Goal: Task Accomplishment & Management: Use online tool/utility

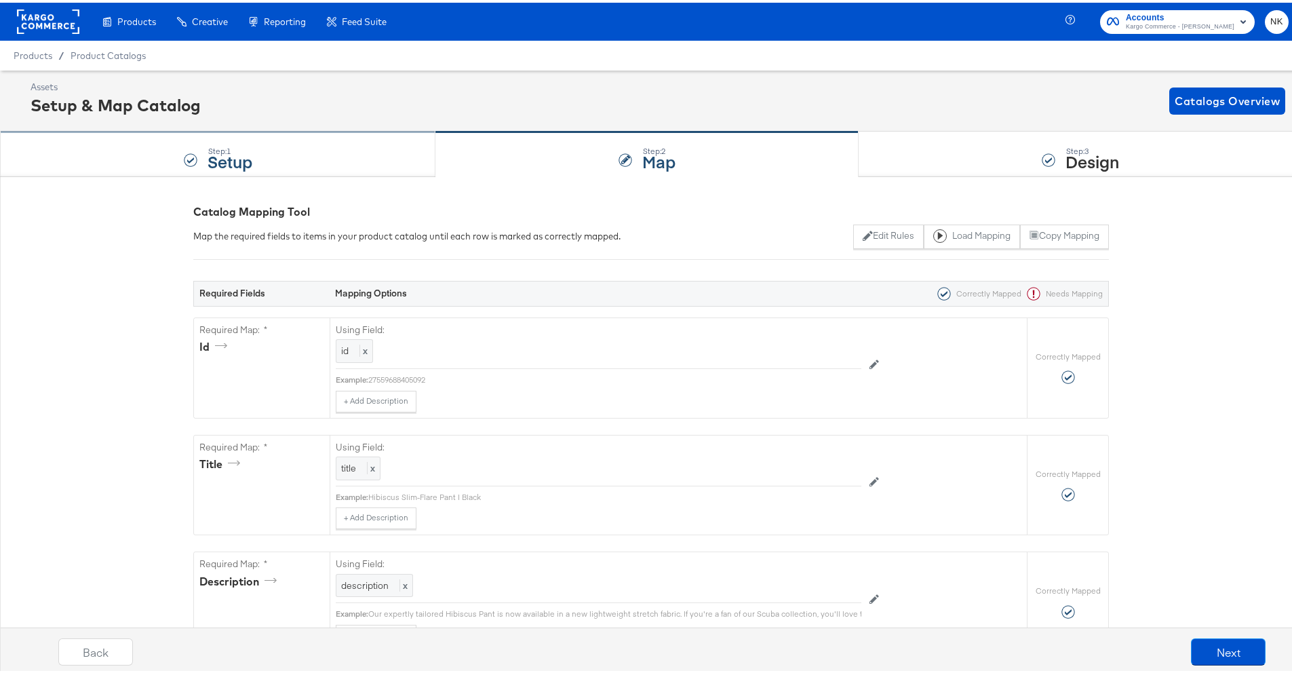
click at [323, 141] on div "Step: 1 Setup" at bounding box center [217, 152] width 435 height 45
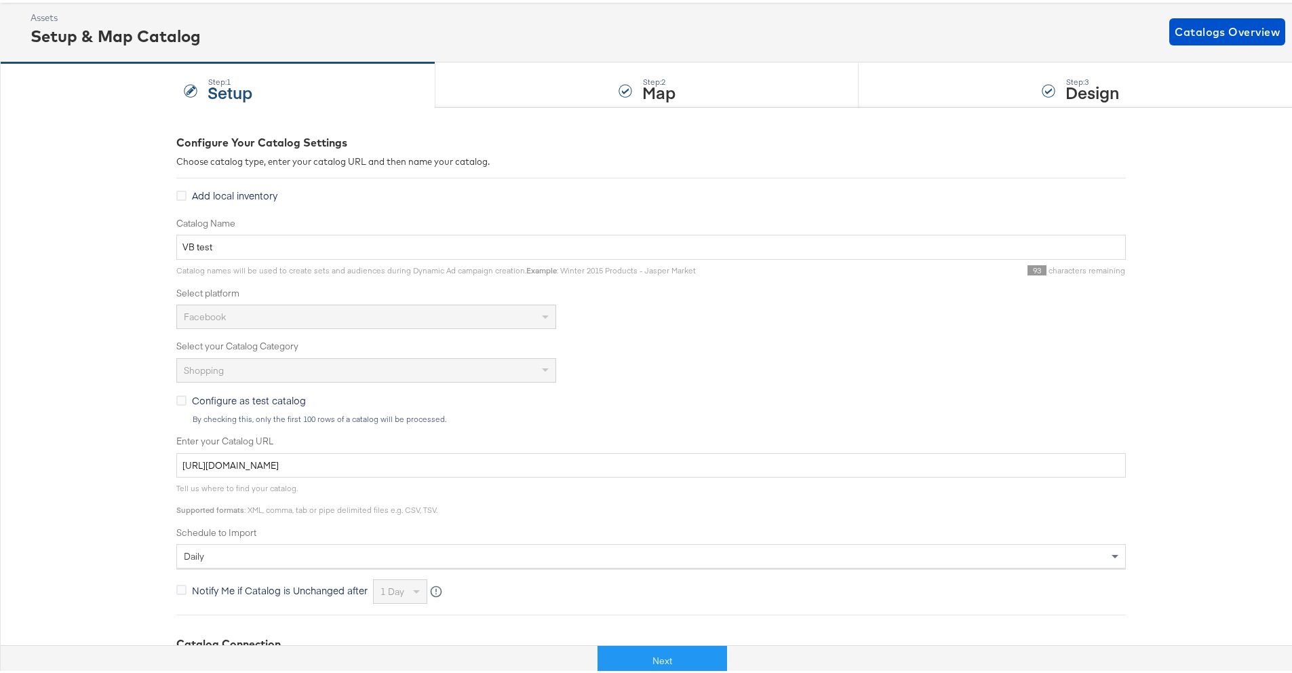
scroll to position [61, 0]
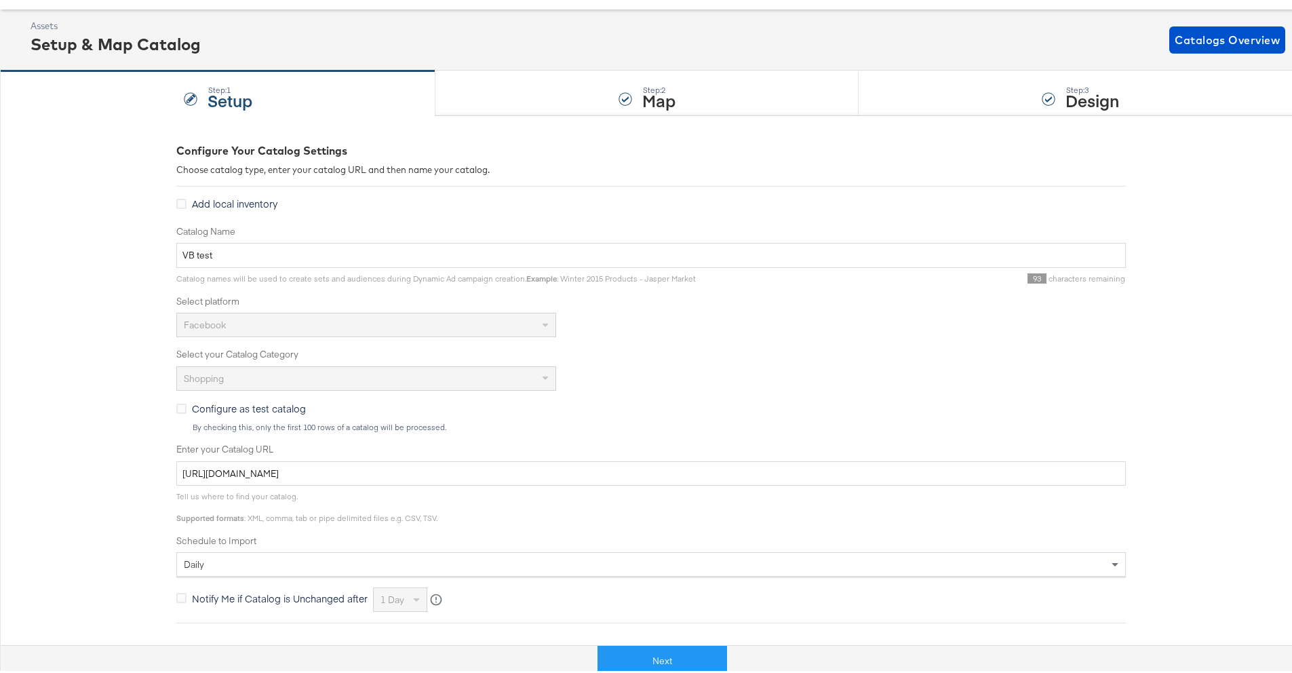
click at [243, 378] on div "Shopping" at bounding box center [366, 375] width 378 height 23
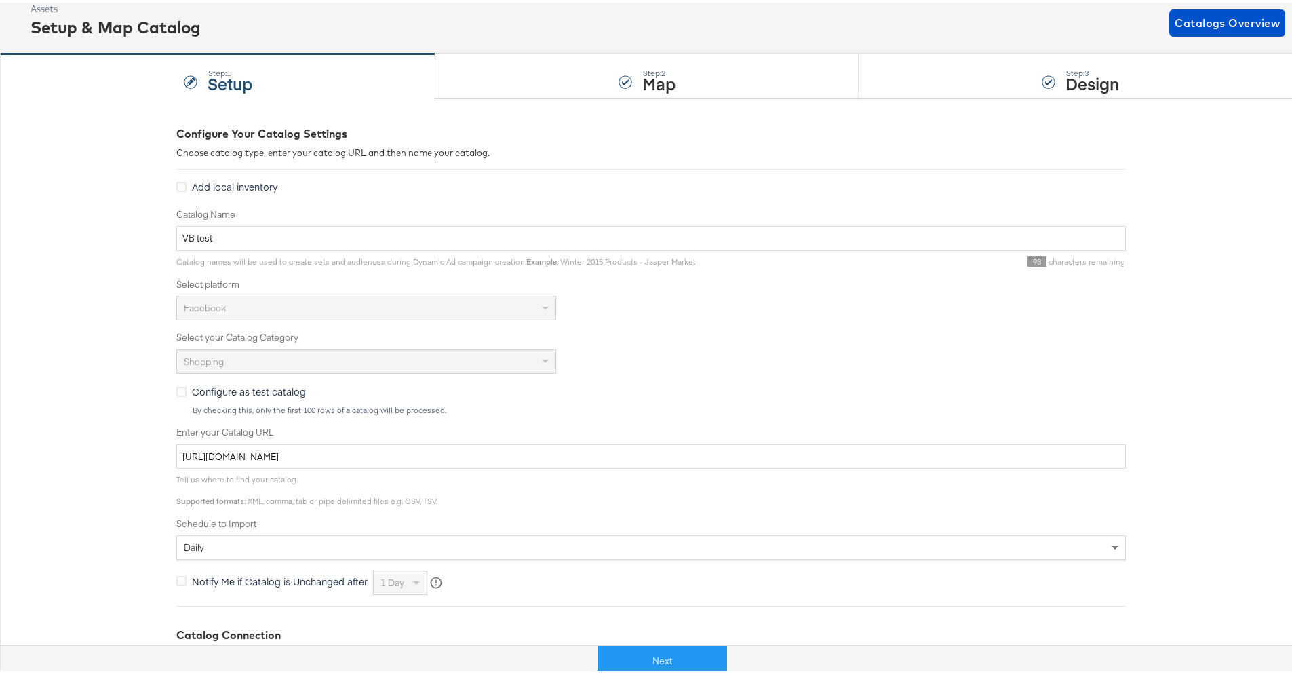
scroll to position [96, 0]
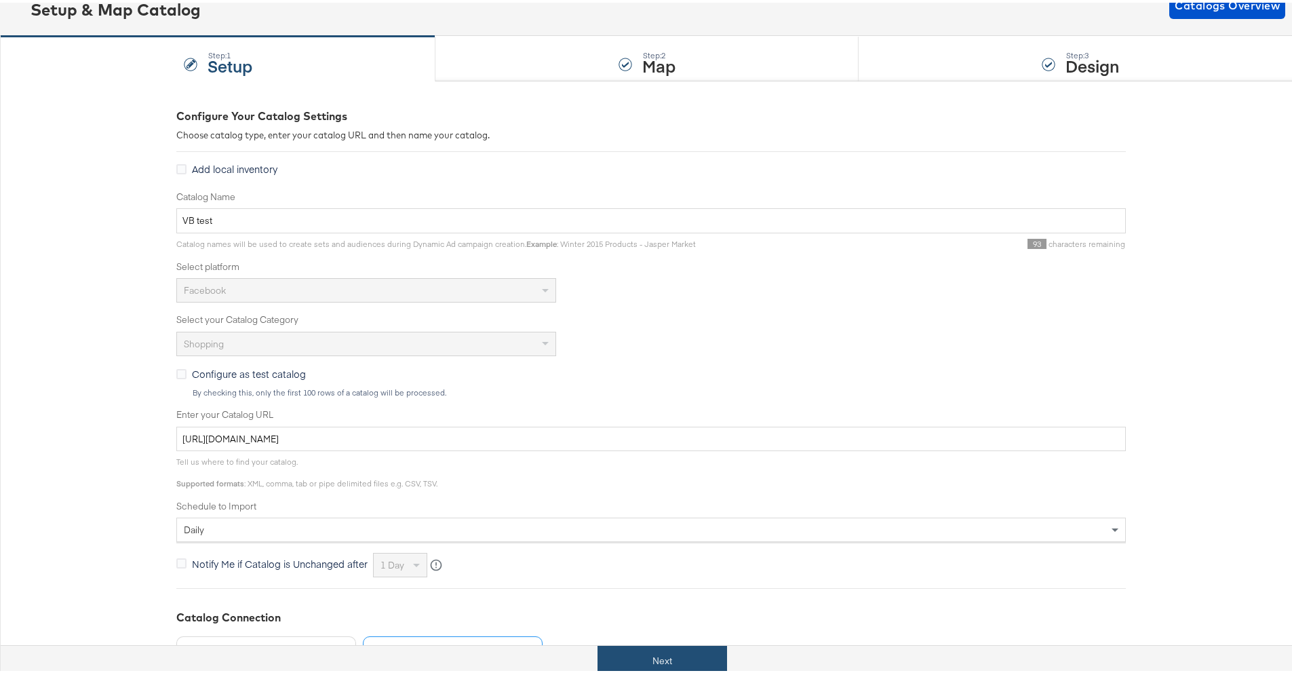
click at [678, 581] on button "Next" at bounding box center [663, 658] width 130 height 31
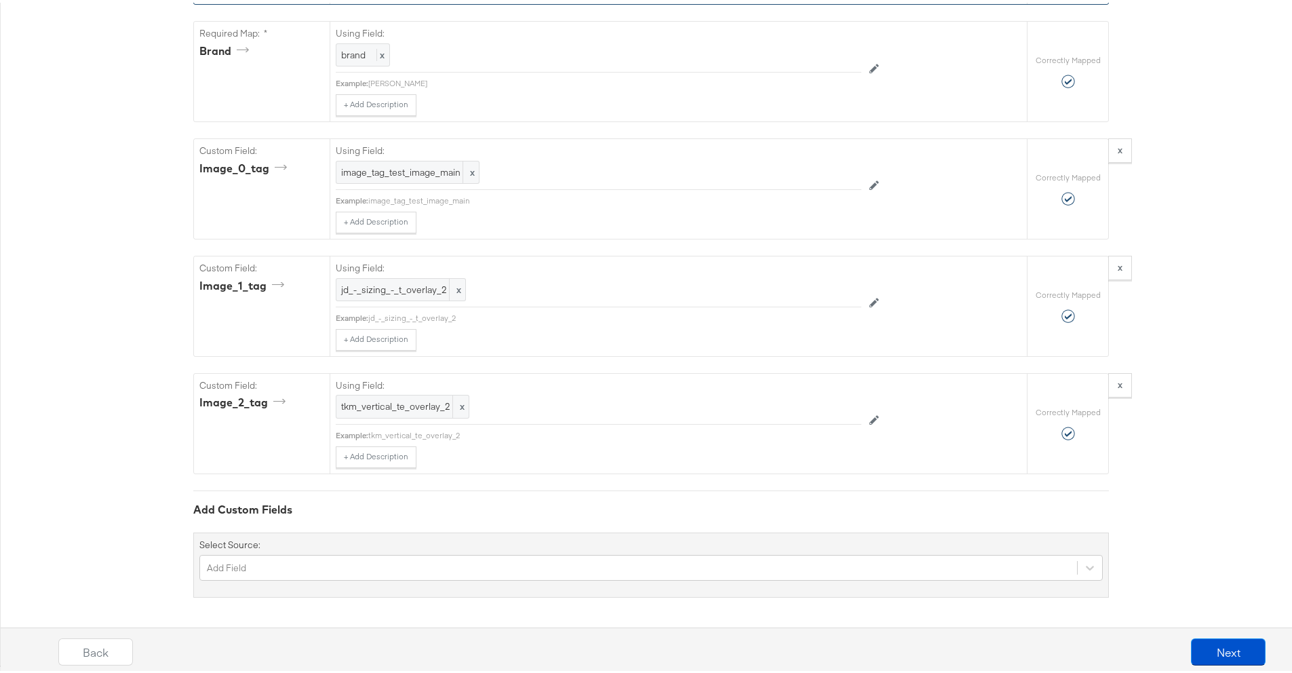
scroll to position [1236, 0]
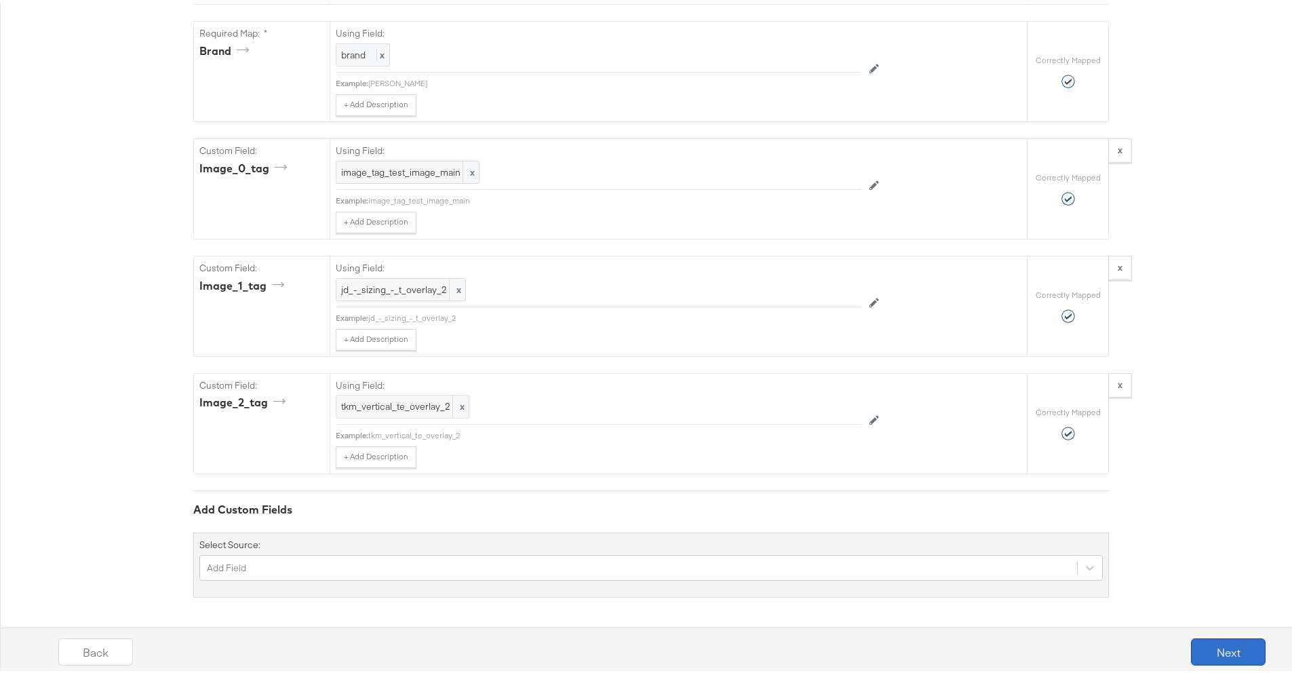
click at [1015, 581] on button "Next" at bounding box center [1228, 649] width 75 height 27
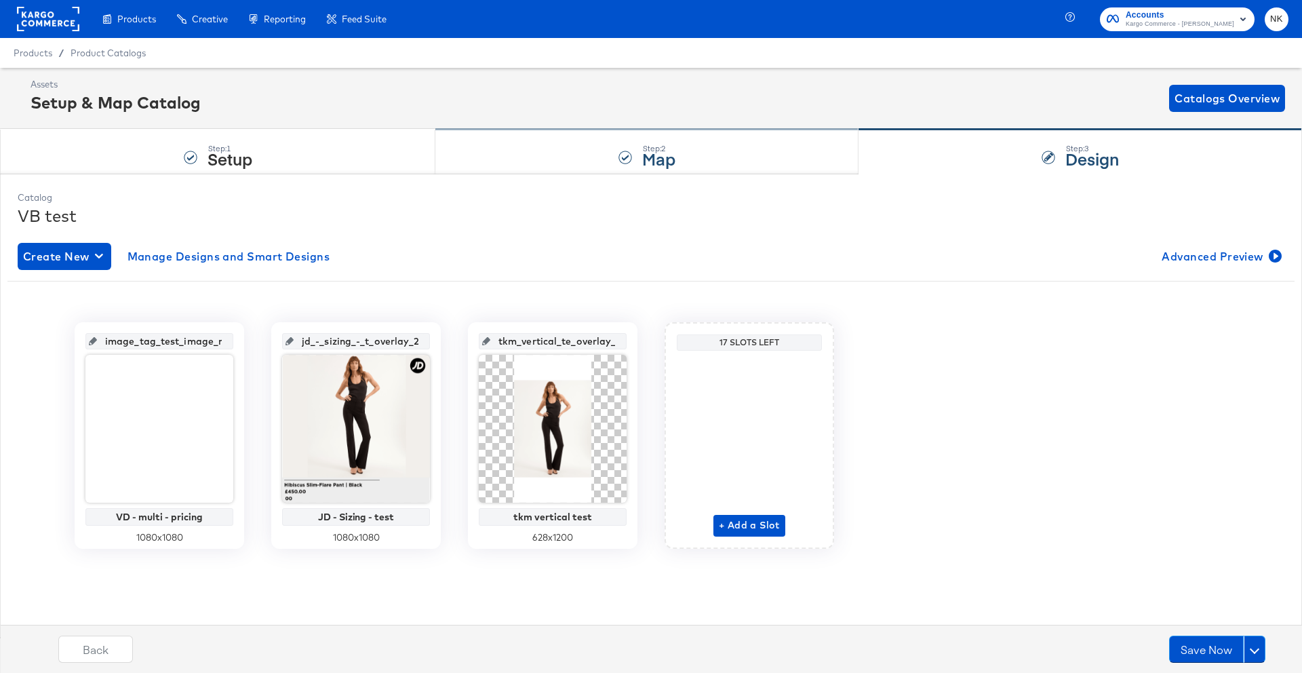
click at [563, 151] on div "Step: 2 Map" at bounding box center [646, 152] width 423 height 45
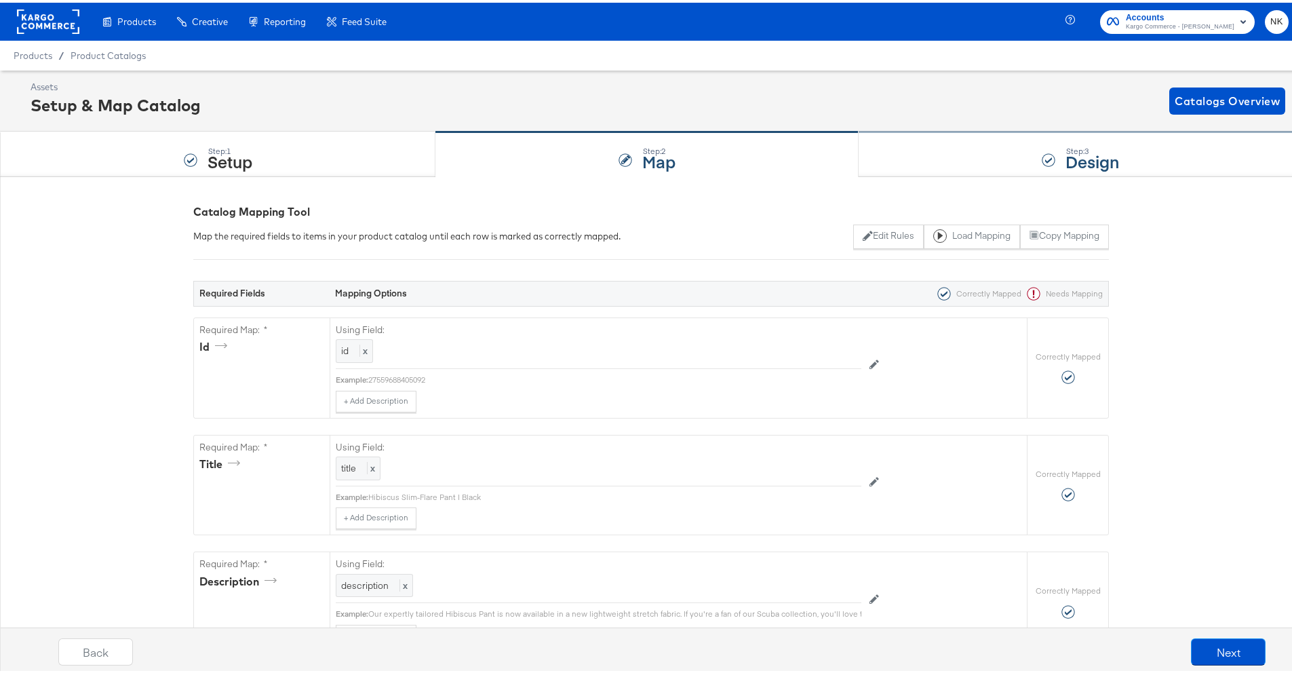
click at [962, 145] on div "Step: 3 Design" at bounding box center [1081, 152] width 444 height 45
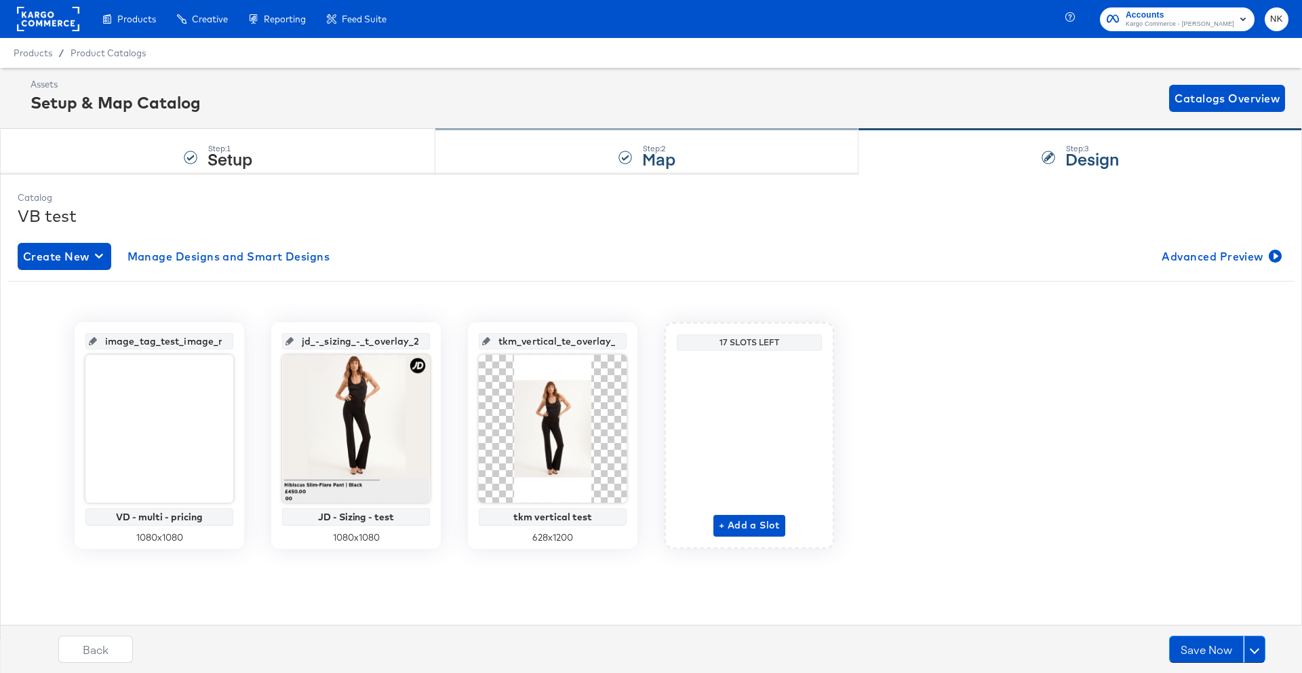
click at [613, 171] on div "Step: 2 Map" at bounding box center [646, 152] width 423 height 45
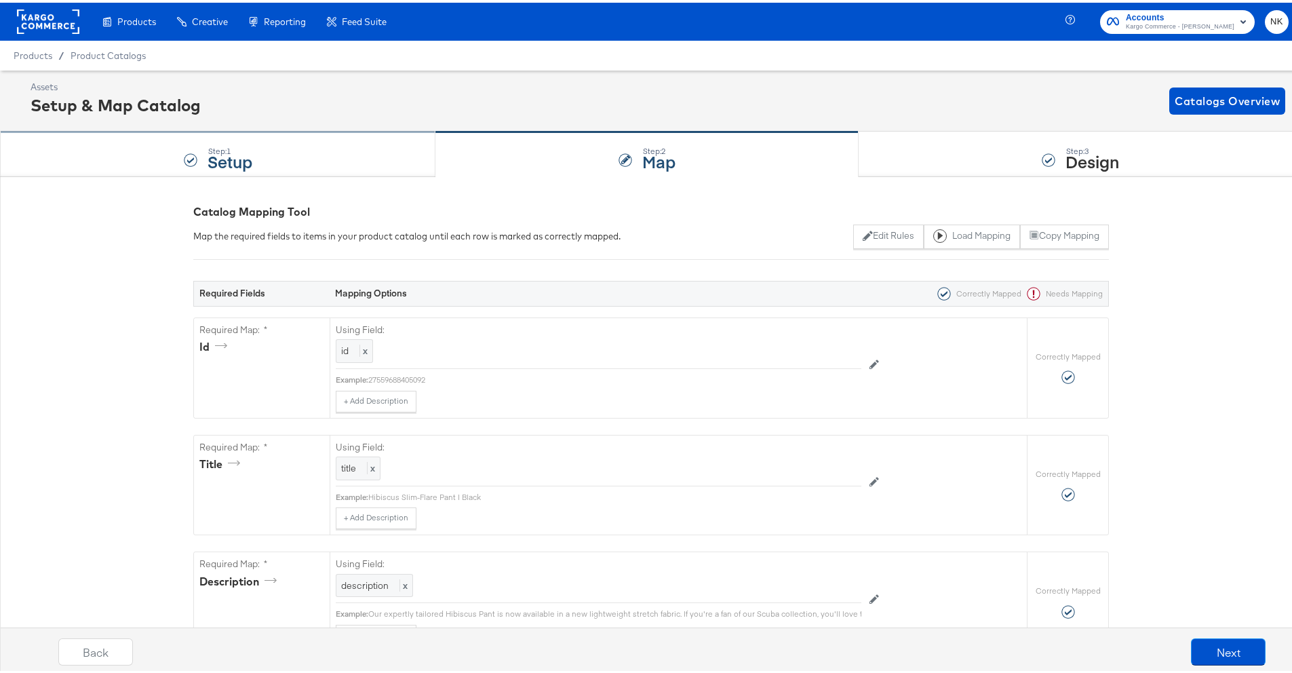
click at [275, 144] on div "Step: 1 Setup" at bounding box center [217, 152] width 435 height 45
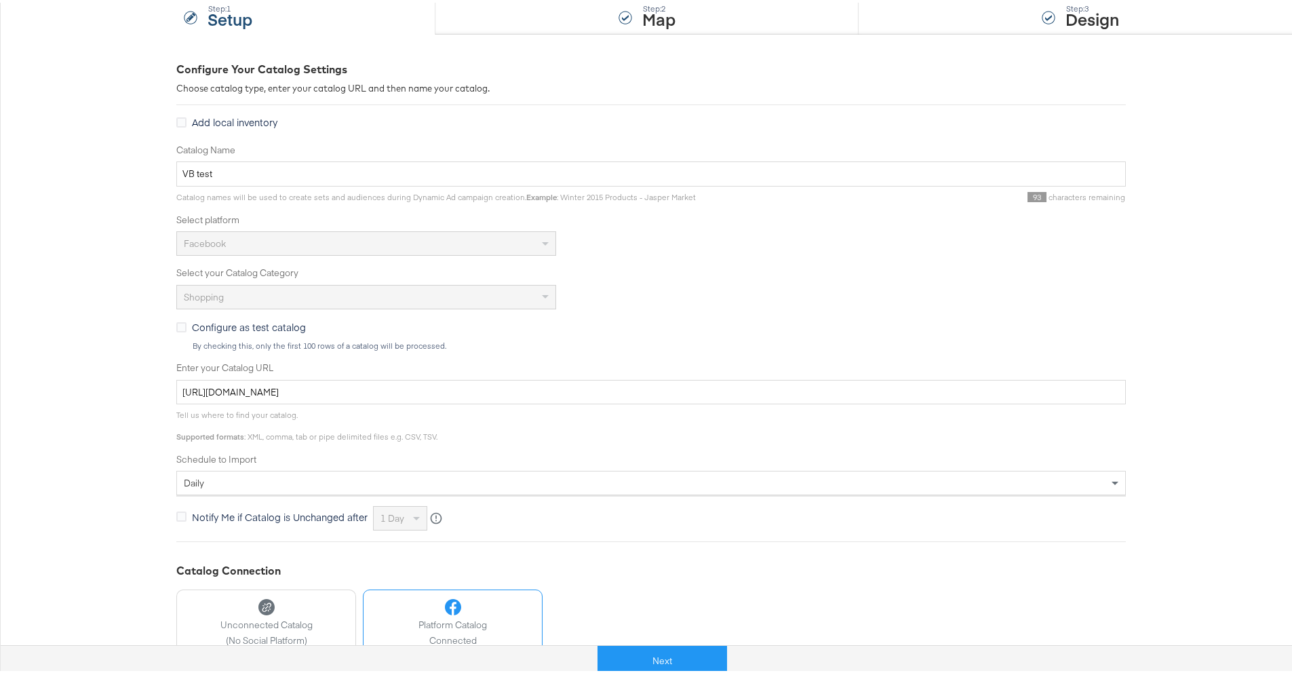
scroll to position [3, 0]
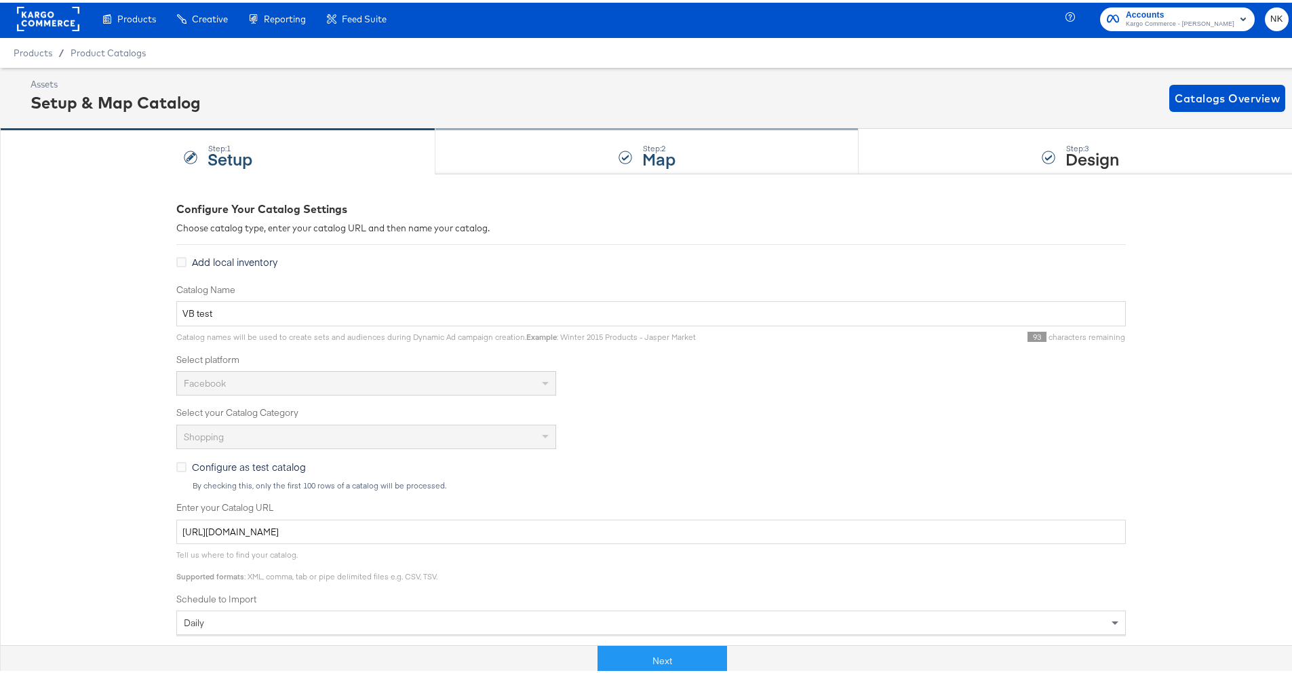
click at [608, 142] on div "Step: 2 Map" at bounding box center [646, 149] width 423 height 45
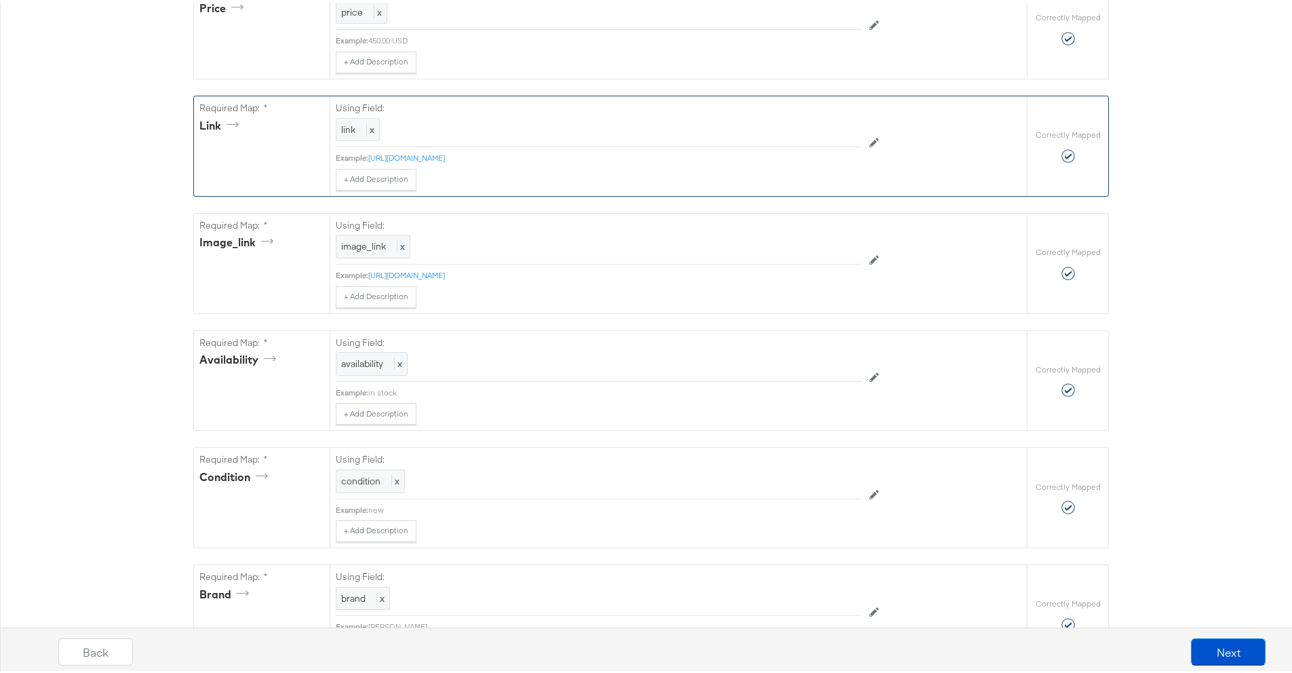
scroll to position [54, 0]
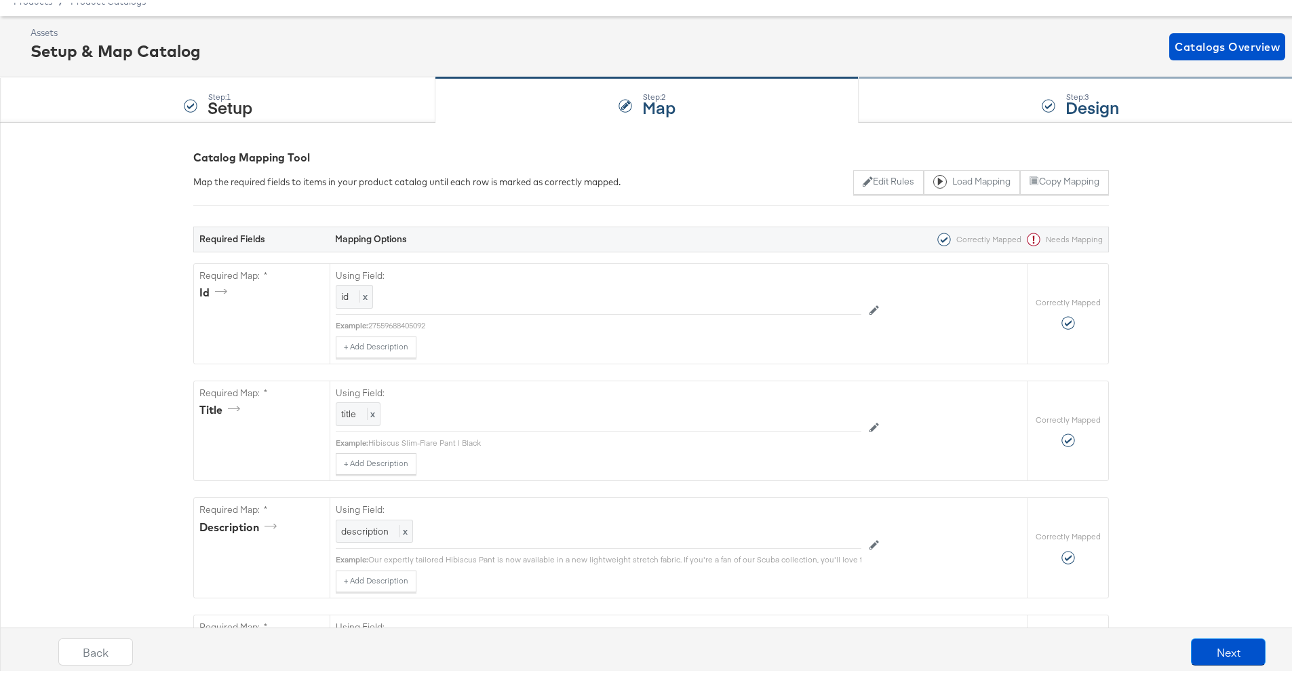
click at [915, 81] on div "Step: 3 Design" at bounding box center [1081, 97] width 444 height 45
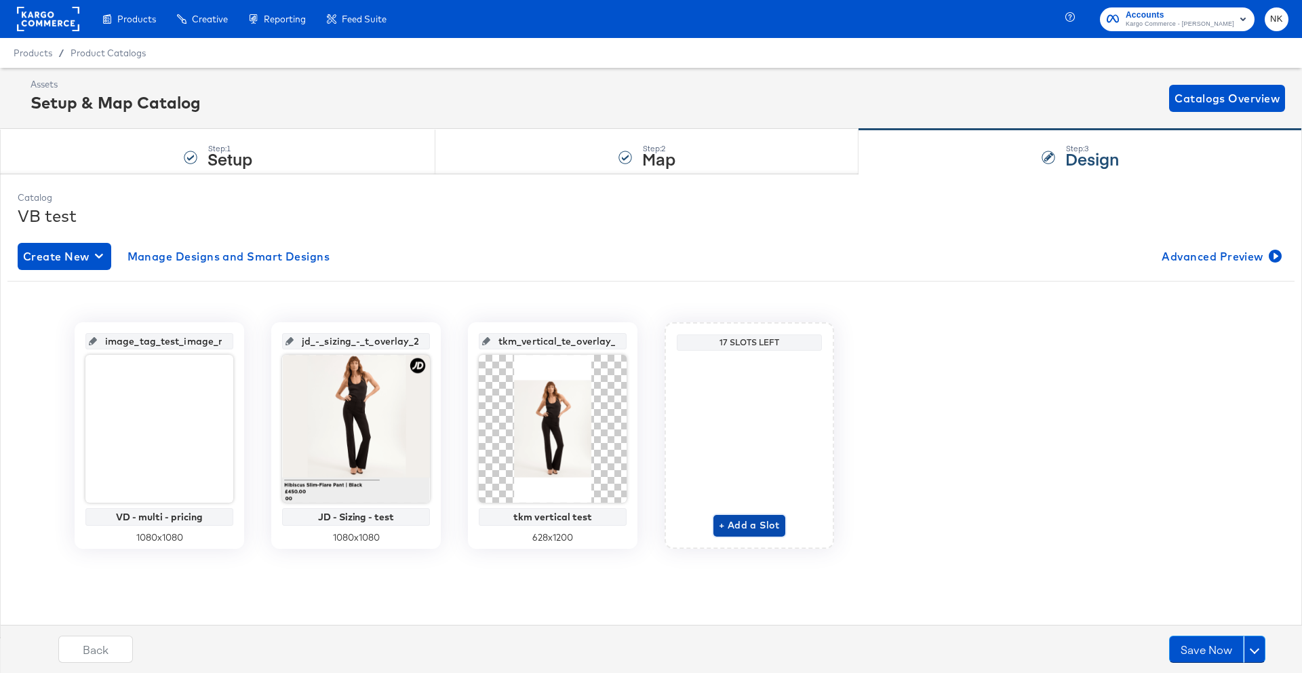
click at [754, 528] on span "+ Add a Slot" at bounding box center [749, 525] width 61 height 17
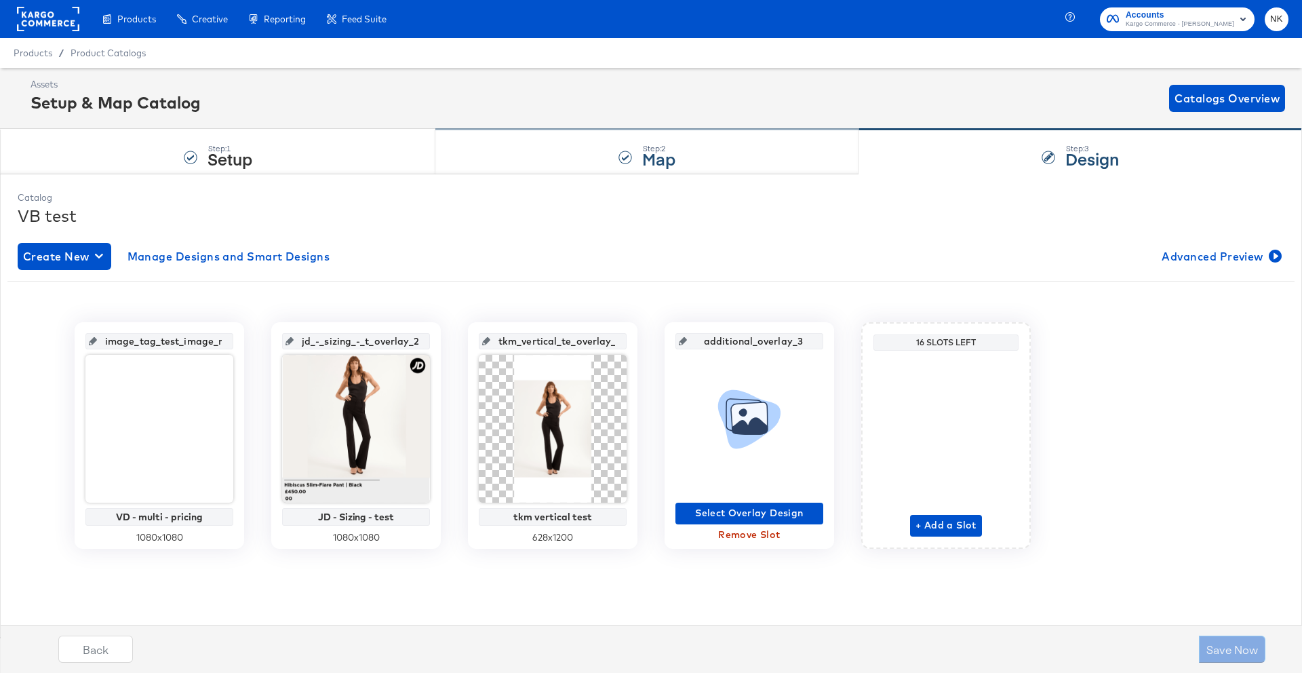
click at [680, 167] on div "Step: 2 Map" at bounding box center [646, 152] width 423 height 45
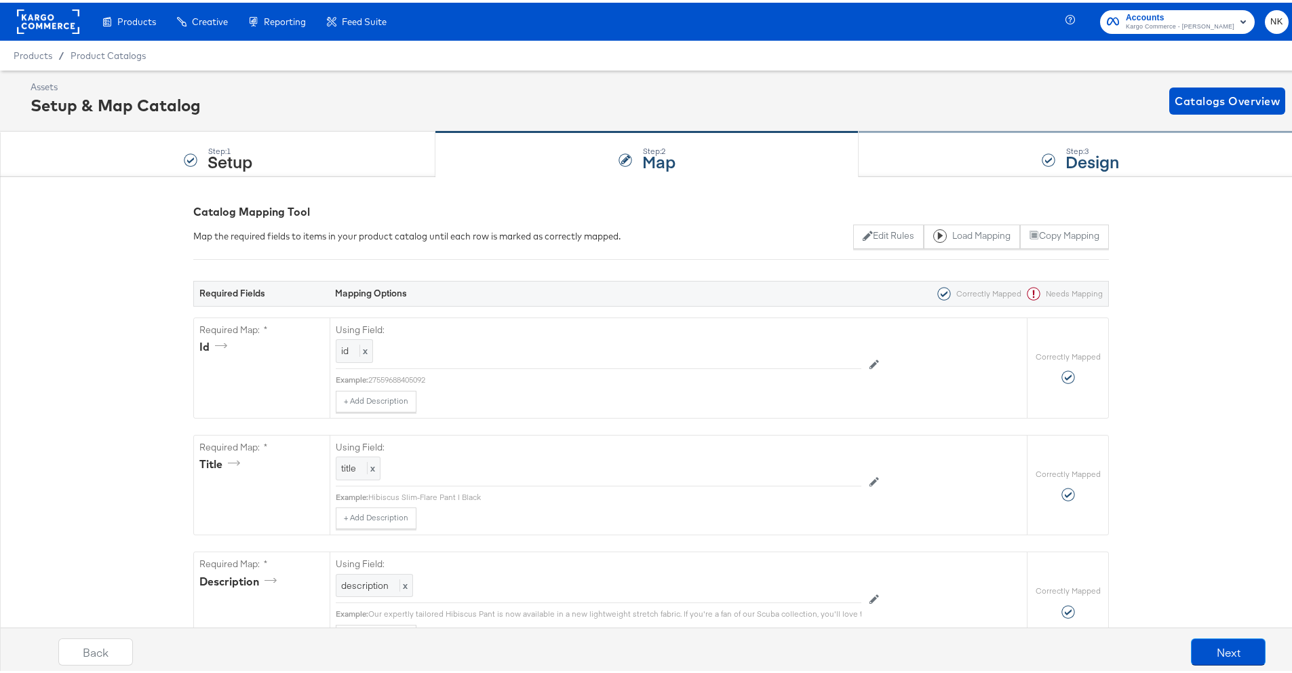
click at [895, 159] on div "Step: 3 Design" at bounding box center [1081, 152] width 444 height 45
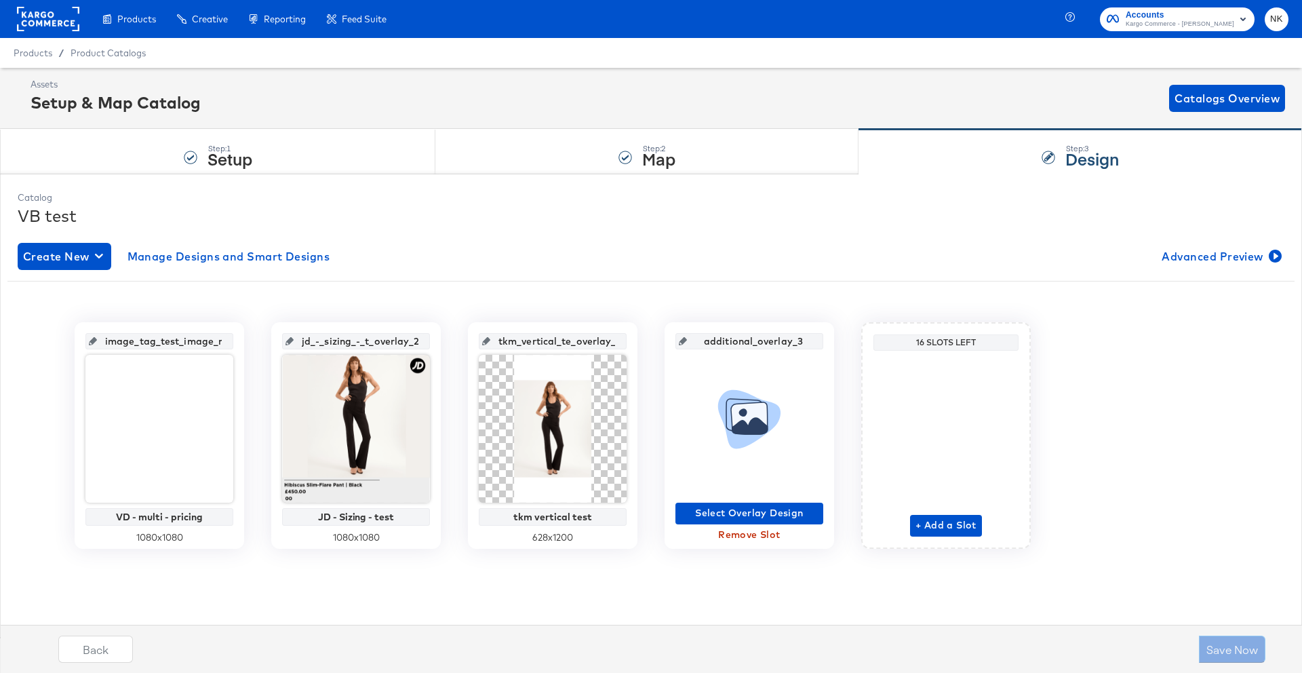
click at [559, 345] on input "tkm_vertical_te_overlay_2" at bounding box center [556, 335] width 133 height 37
click at [657, 164] on strong "Map" at bounding box center [658, 158] width 33 height 22
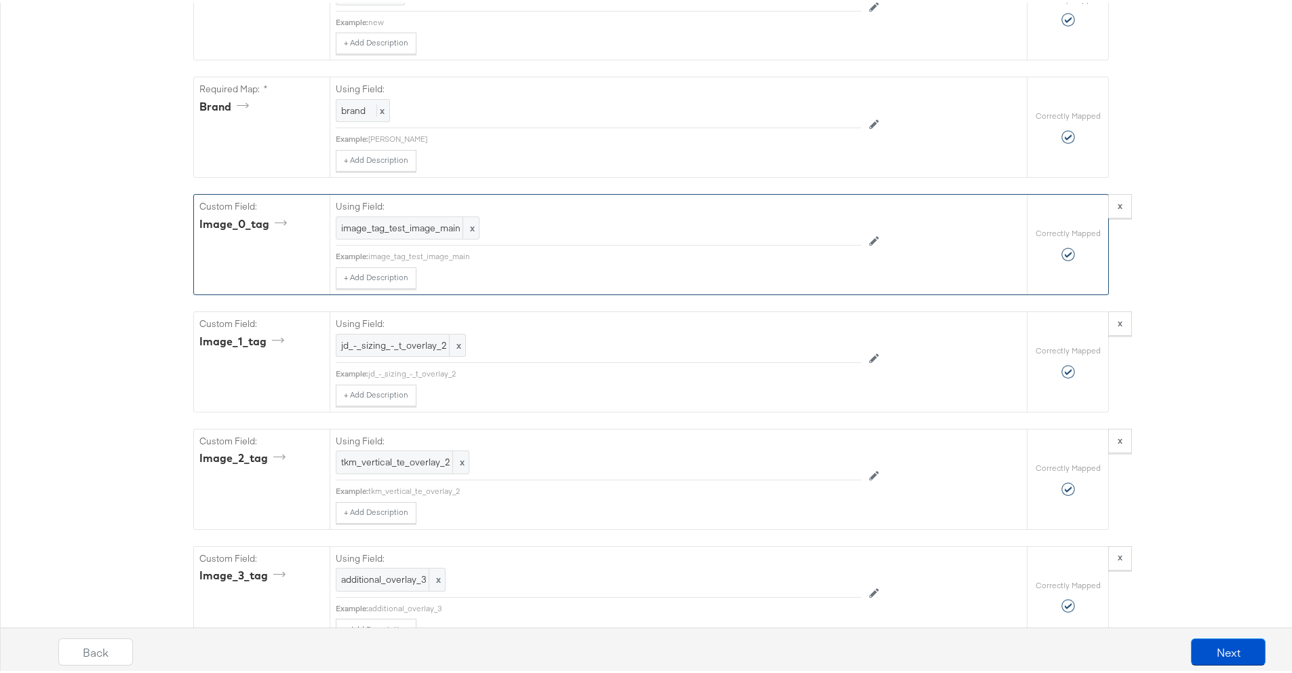
scroll to position [1187, 0]
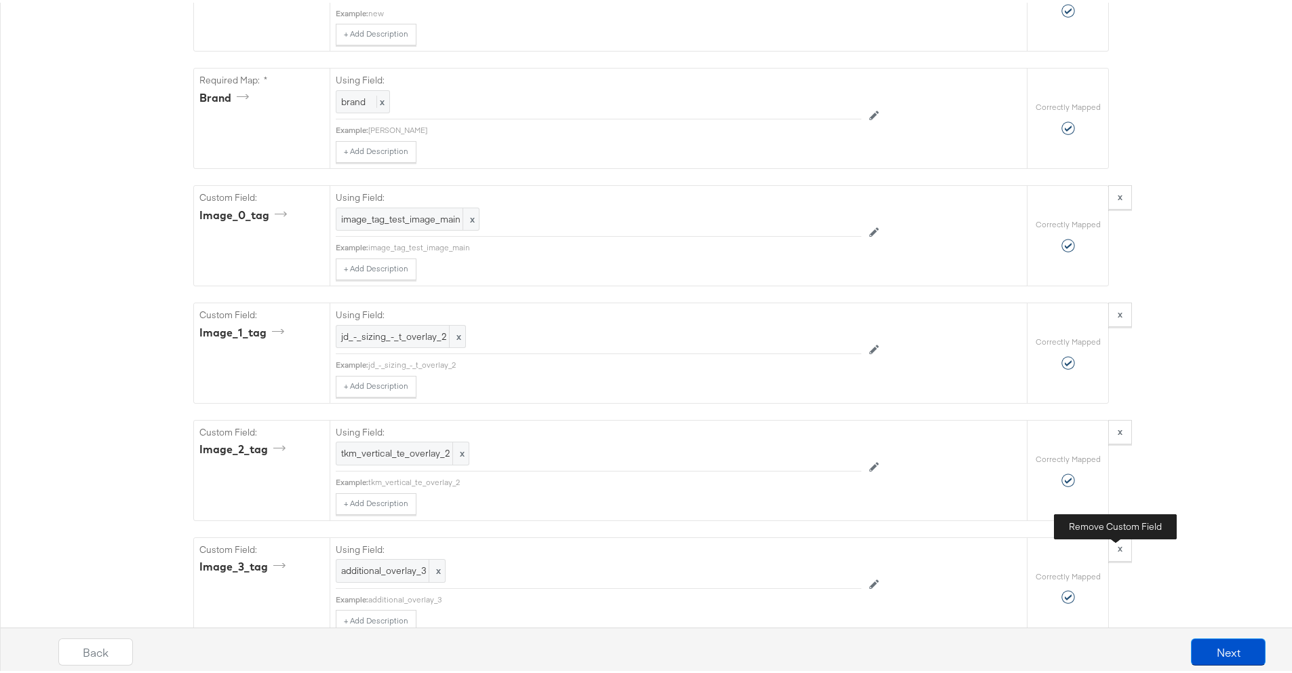
click at [1015, 551] on button "x" at bounding box center [1120, 546] width 24 height 24
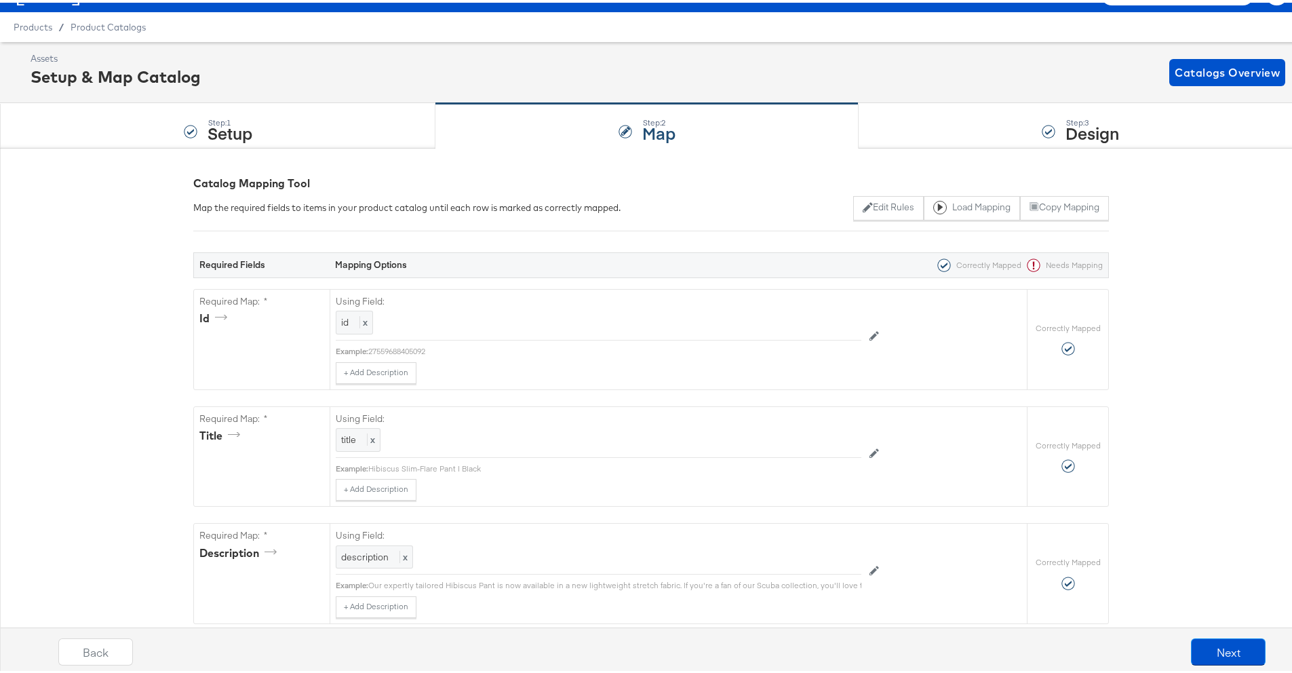
scroll to position [0, 0]
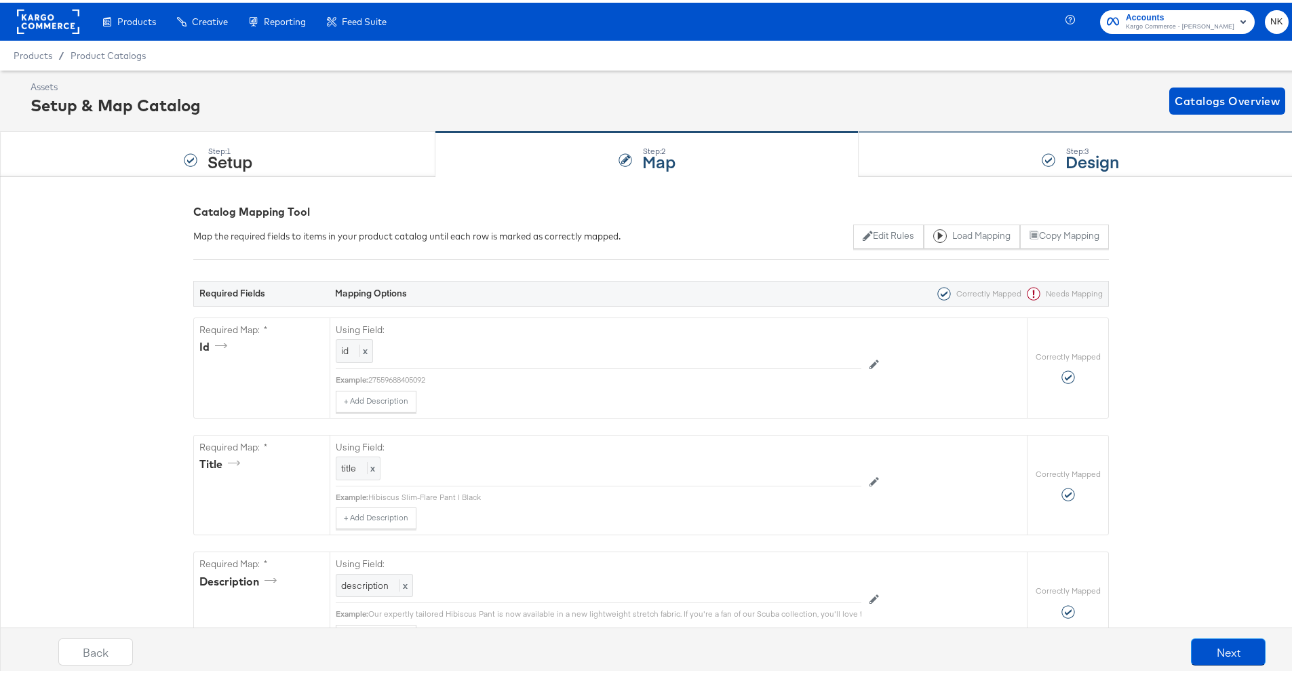
click at [873, 163] on div "Step: 3 Design" at bounding box center [1081, 152] width 444 height 45
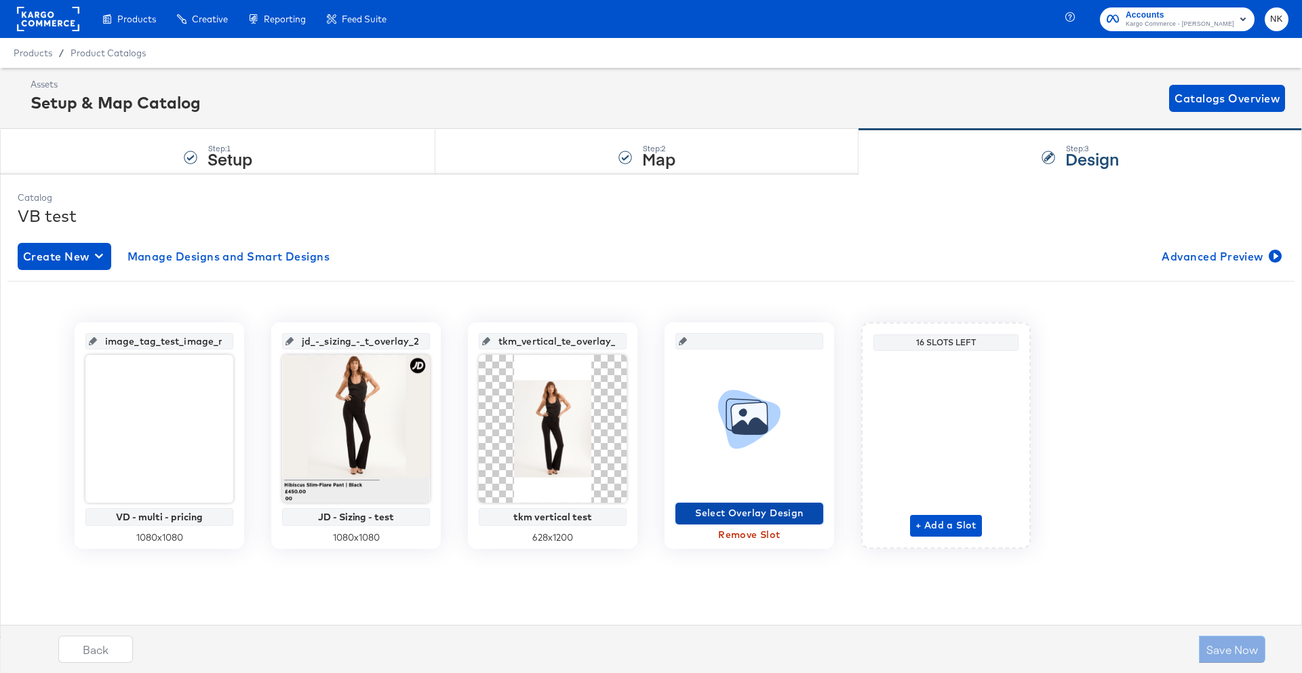
click at [681, 508] on span "Select Overlay Design" at bounding box center [749, 513] width 137 height 17
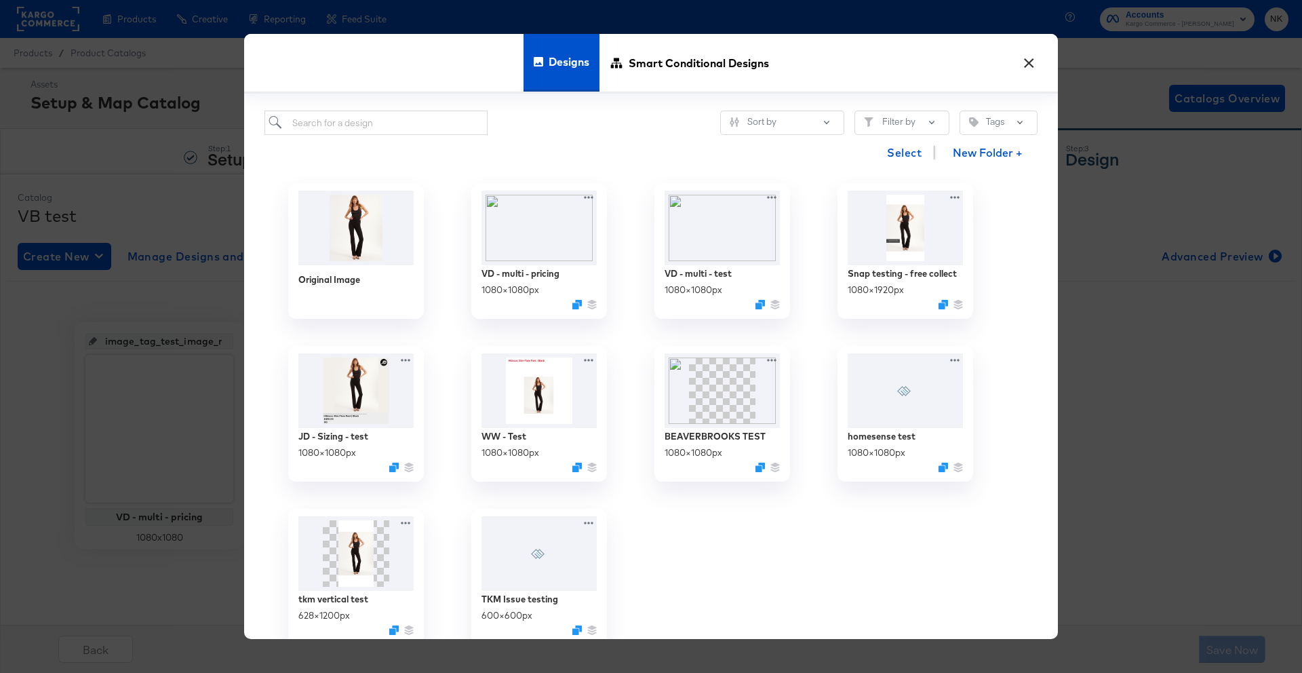
click at [1015, 61] on button "×" at bounding box center [1029, 59] width 24 height 24
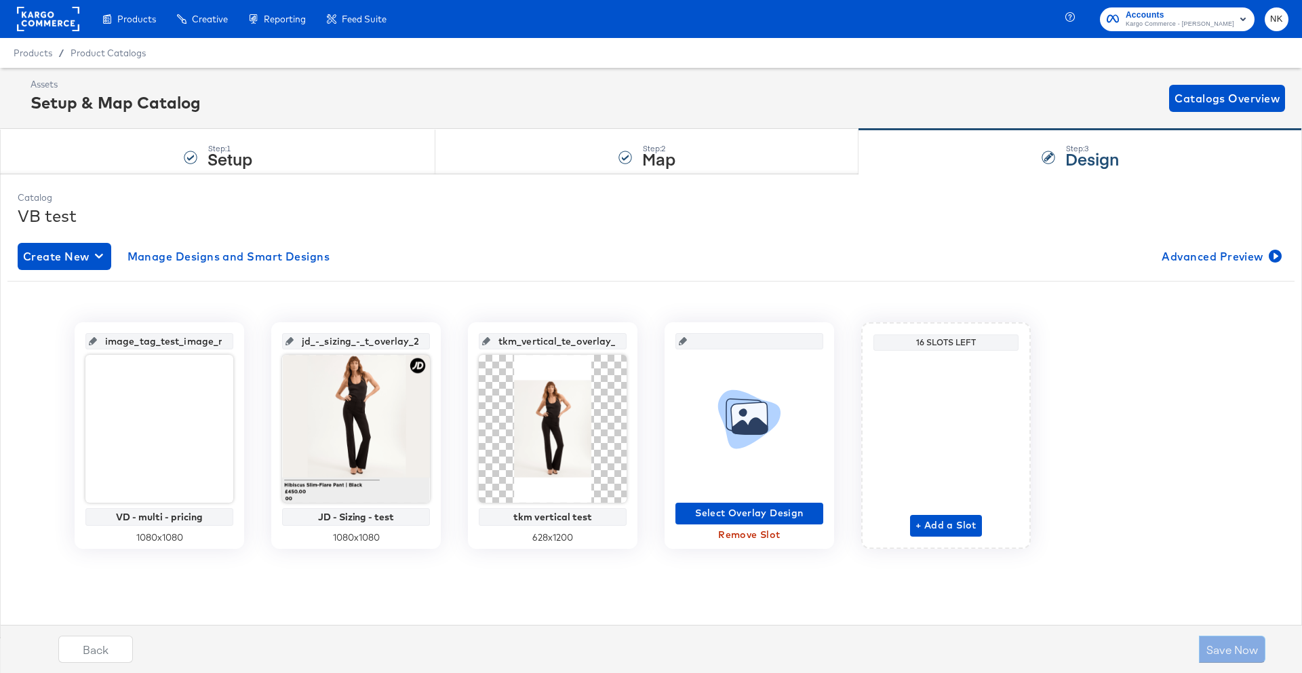
click at [735, 530] on span "Remove Slot" at bounding box center [749, 534] width 137 height 17
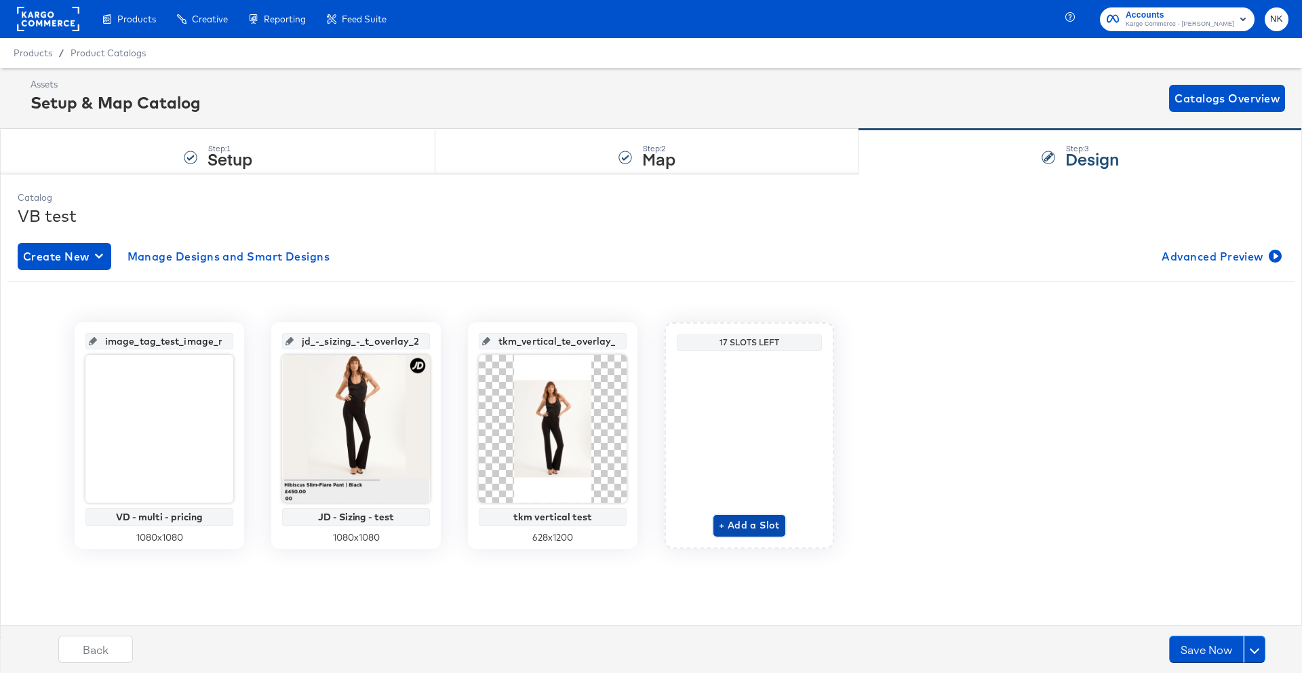
click at [751, 525] on span "+ Add a Slot" at bounding box center [749, 525] width 61 height 17
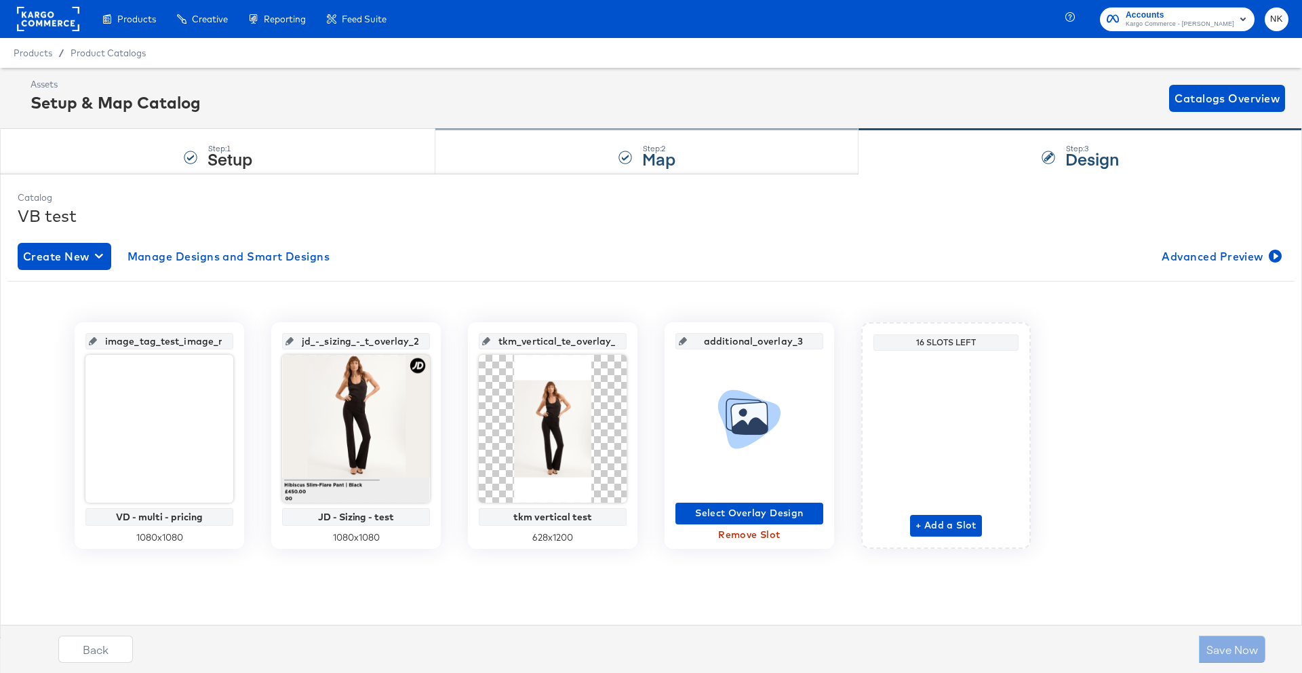
click at [628, 147] on div "Step: 2 Map" at bounding box center [646, 152] width 423 height 45
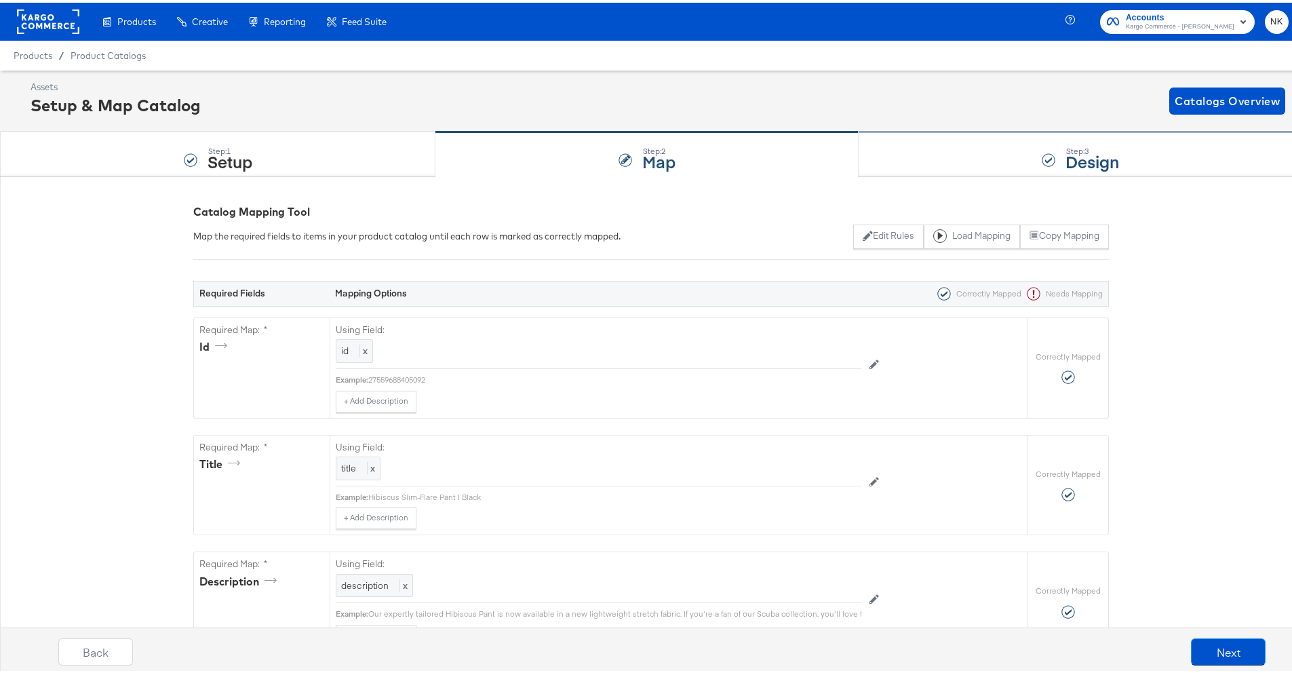
click at [949, 153] on div "Step: 3 Design" at bounding box center [1081, 152] width 444 height 45
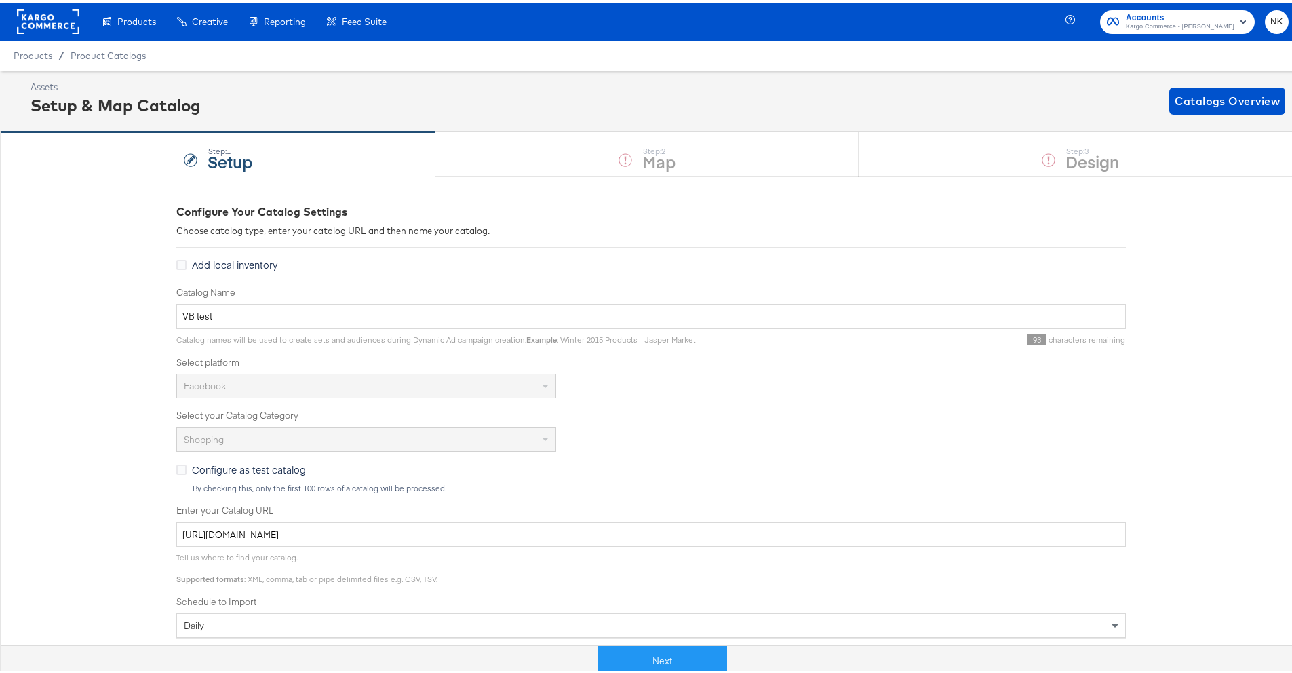
click at [711, 505] on label "Enter your Catalog URL" at bounding box center [651, 507] width 950 height 13
click at [711, 520] on input "[URL][DOMAIN_NAME]" at bounding box center [651, 532] width 950 height 25
click at [631, 581] on button "Next" at bounding box center [663, 658] width 130 height 31
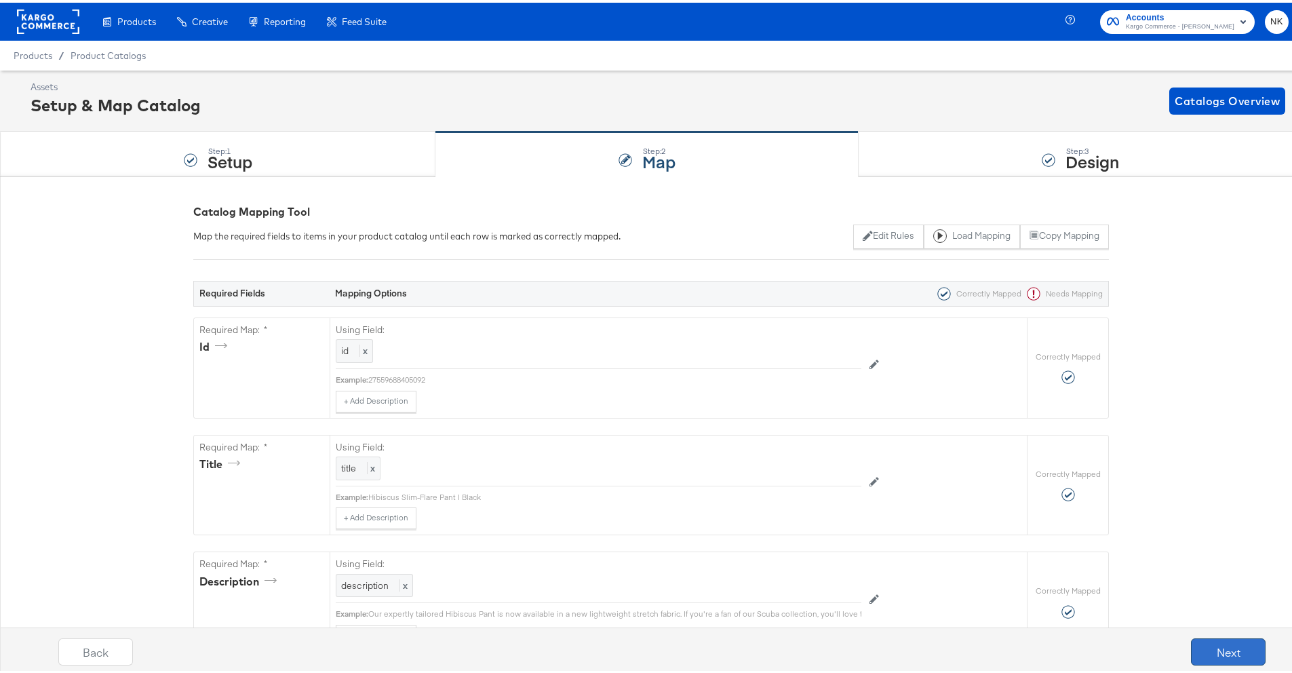
click at [1015, 581] on button "Next" at bounding box center [1228, 649] width 75 height 27
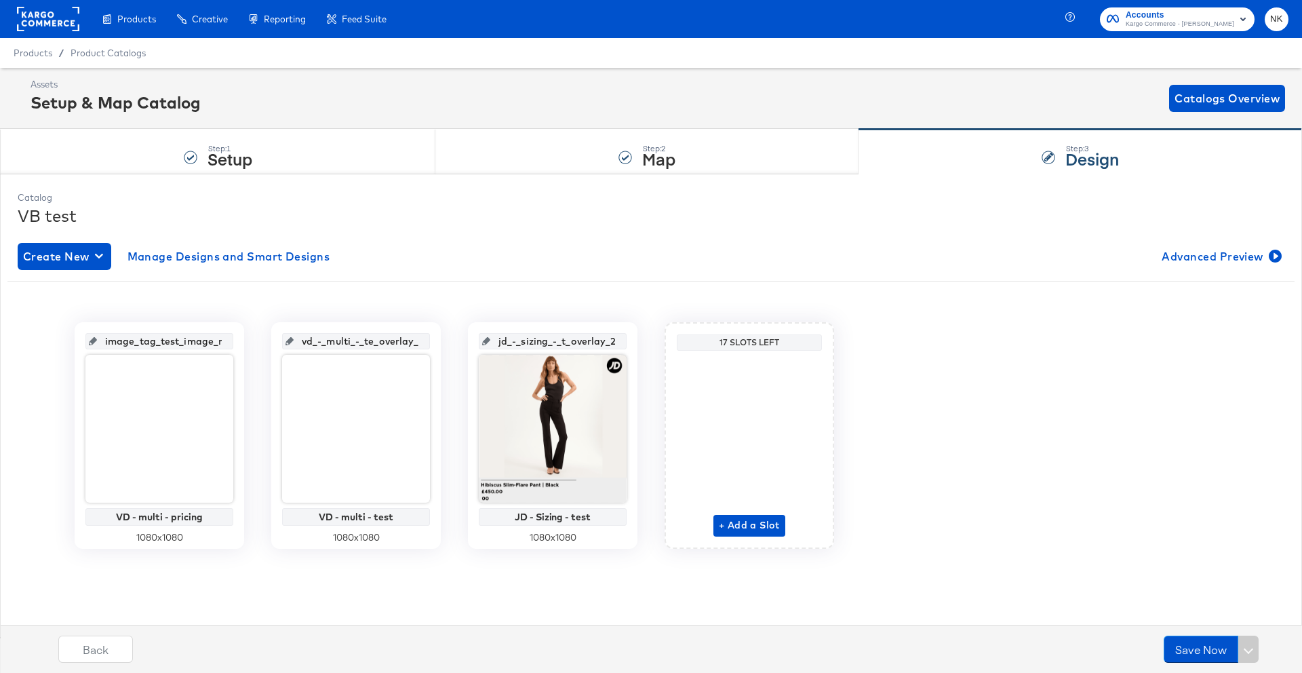
click at [996, 426] on div "image_tag_test_image_main VD - multi - pricing 1080 x 1080 vd_-_multi_-_te_over…" at bounding box center [650, 435] width 1287 height 227
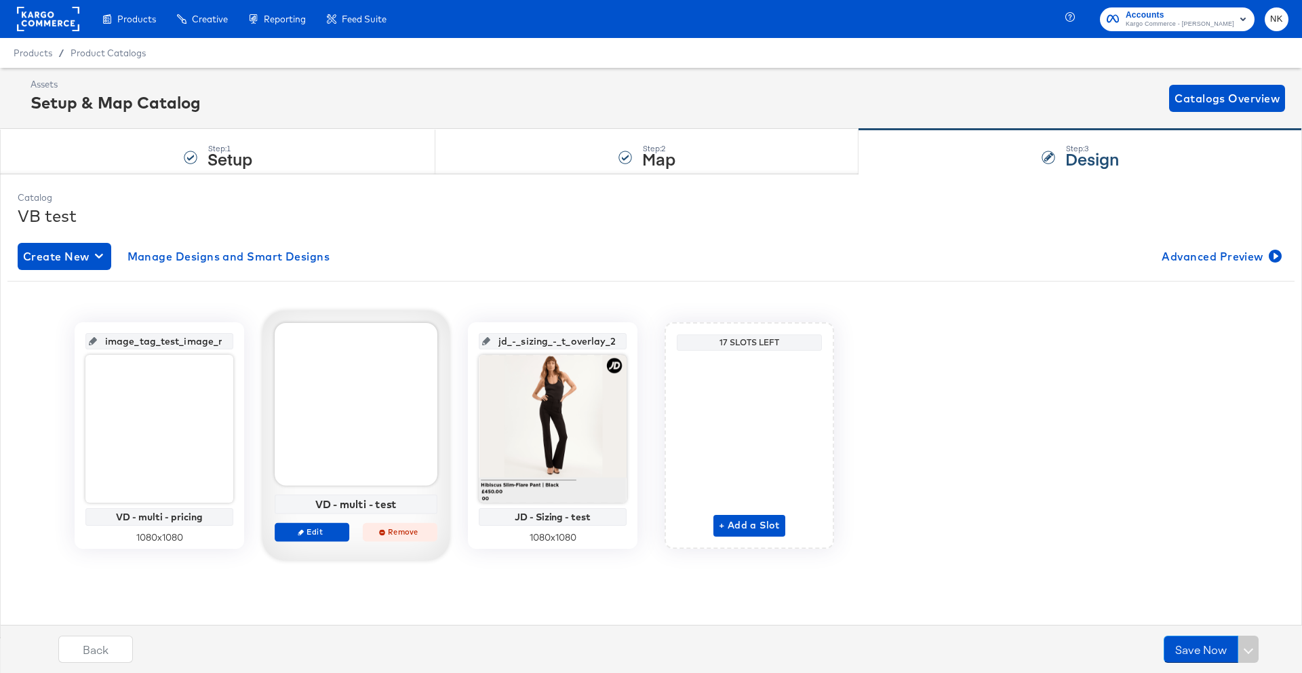
click at [376, 532] on span "Remove" at bounding box center [400, 531] width 62 height 10
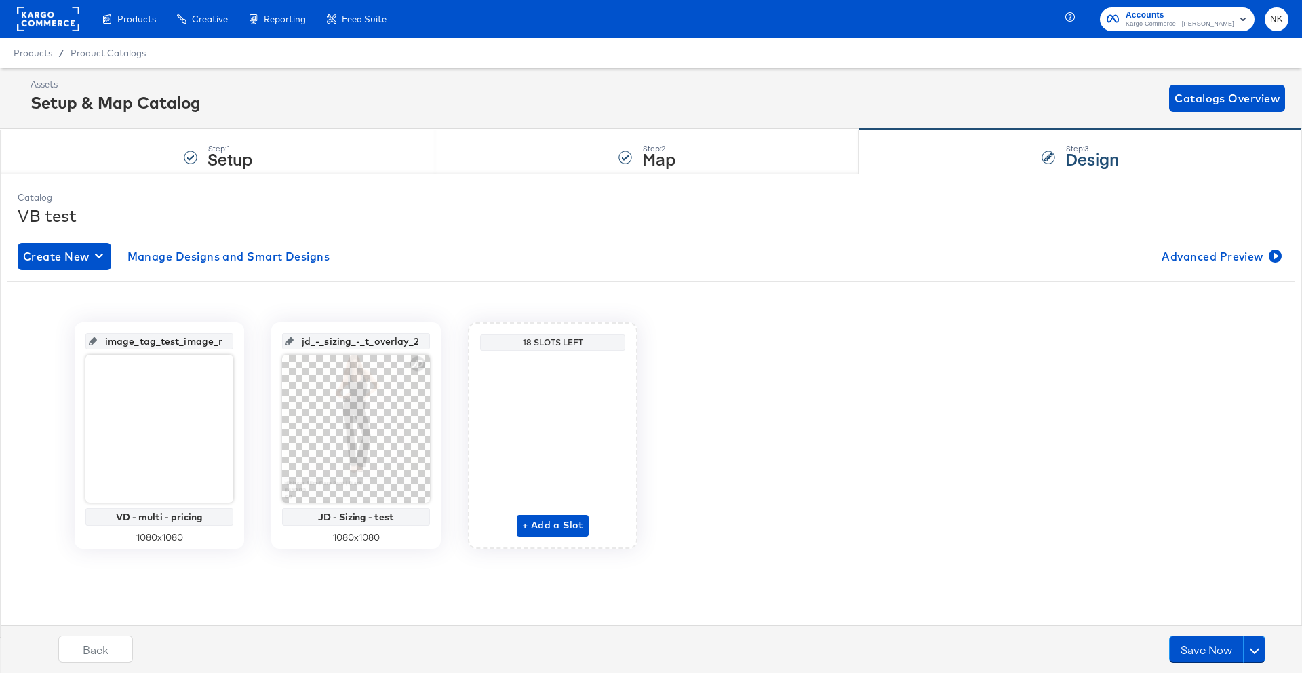
click at [470, 292] on div "image_tag_test_image_main VD - multi - pricing 1080 x 1080 jd_-_sizing_-_t_over…" at bounding box center [651, 430] width 1267 height 277
click at [355, 340] on input "jd_-_sizing_-_t_overlay_2" at bounding box center [360, 335] width 133 height 37
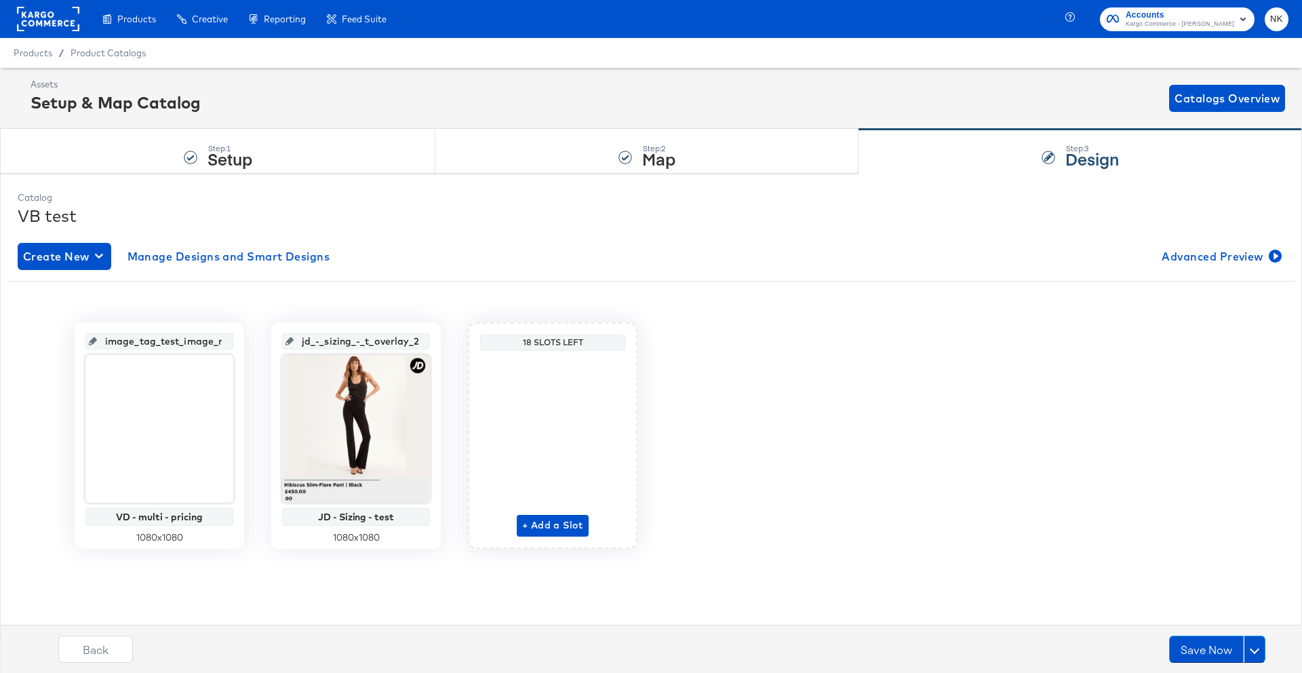
click at [421, 298] on div "image_tag_test_image_main VD - multi - pricing 1080 x 1080 jd_-_sizing_-_t_over…" at bounding box center [651, 430] width 1267 height 277
click at [422, 277] on div "Create New Manage Designs and Smart Designs Advanced Preview image_tag_test_ima…" at bounding box center [651, 405] width 1267 height 347
click at [764, 347] on div "image_tag_test_image_main VD - multi - pricing 1080 x 1080 jd_-_sizing_-_t_over…" at bounding box center [650, 435] width 1287 height 227
click at [566, 522] on span "+ Add a Slot" at bounding box center [552, 525] width 61 height 17
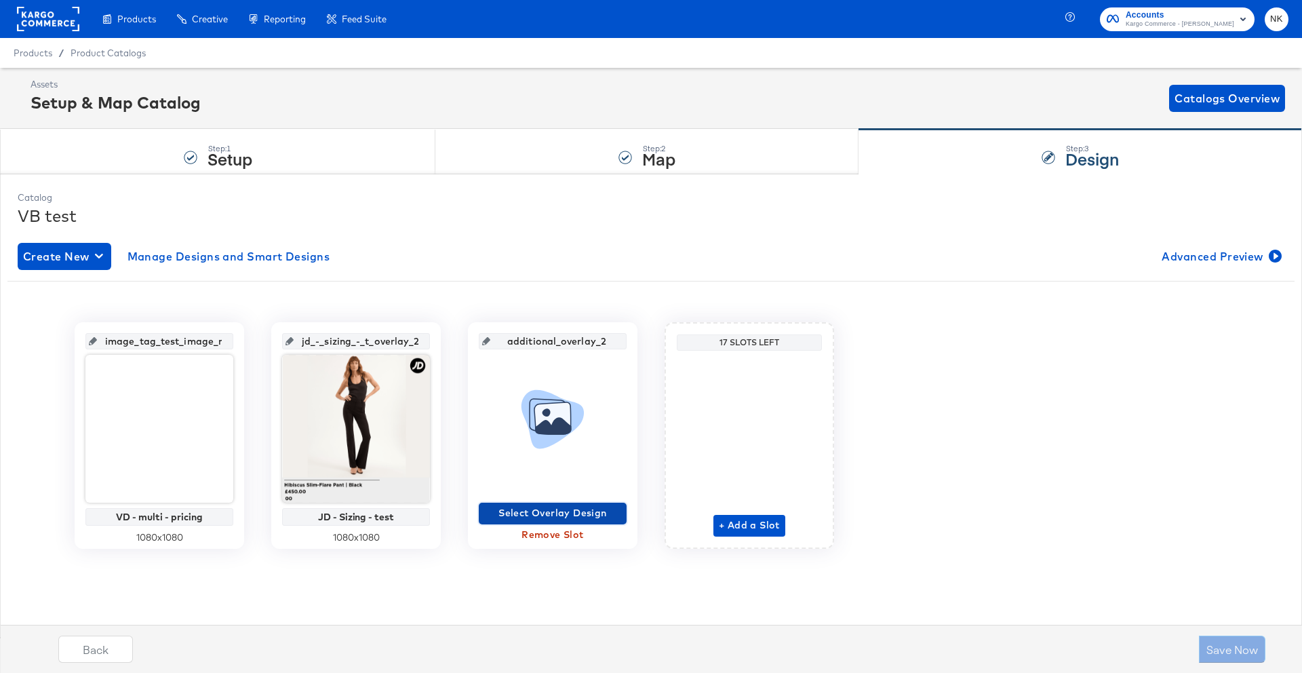
click at [573, 505] on span "Select Overlay Design" at bounding box center [552, 513] width 137 height 17
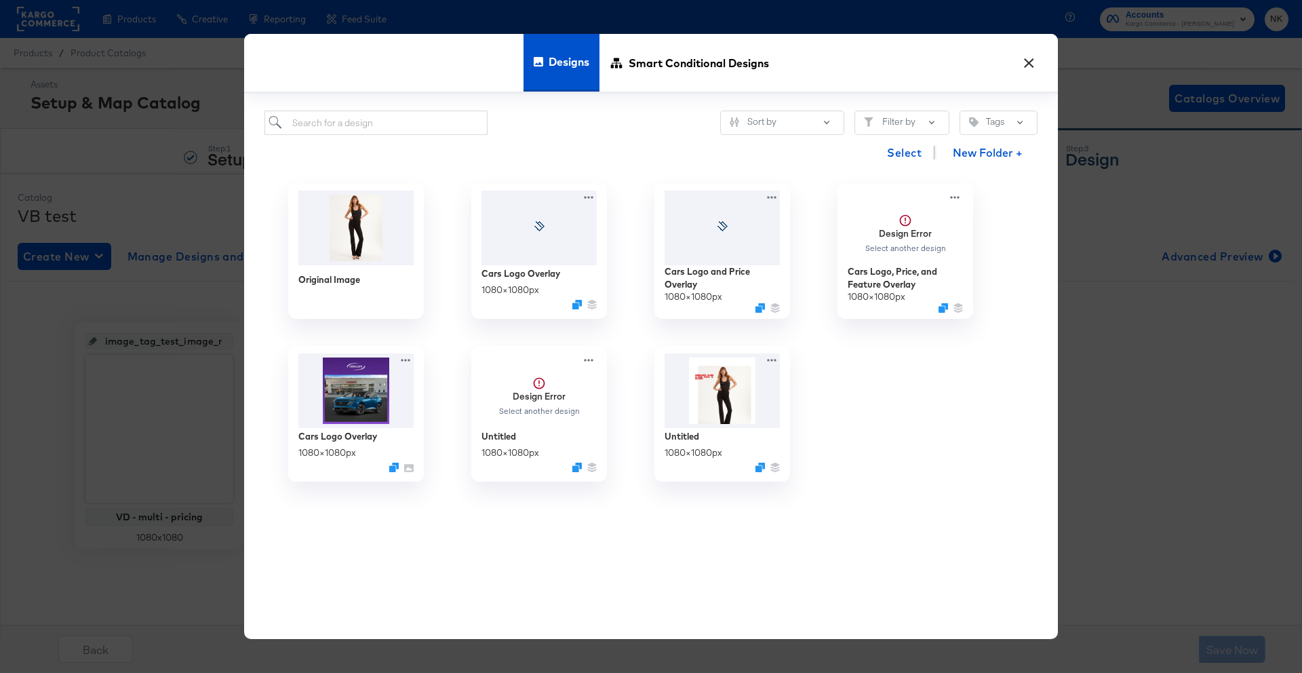
click at [1015, 64] on button "×" at bounding box center [1029, 59] width 24 height 24
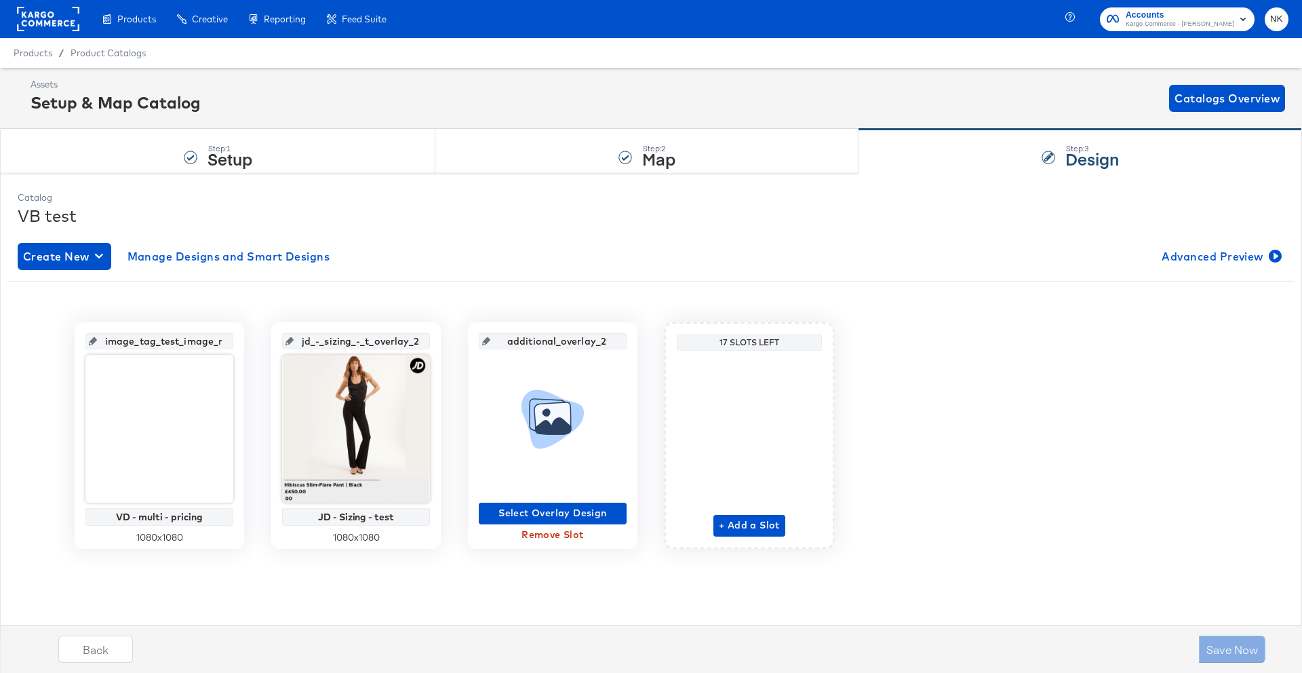
click at [60, 12] on rect at bounding box center [48, 19] width 62 height 24
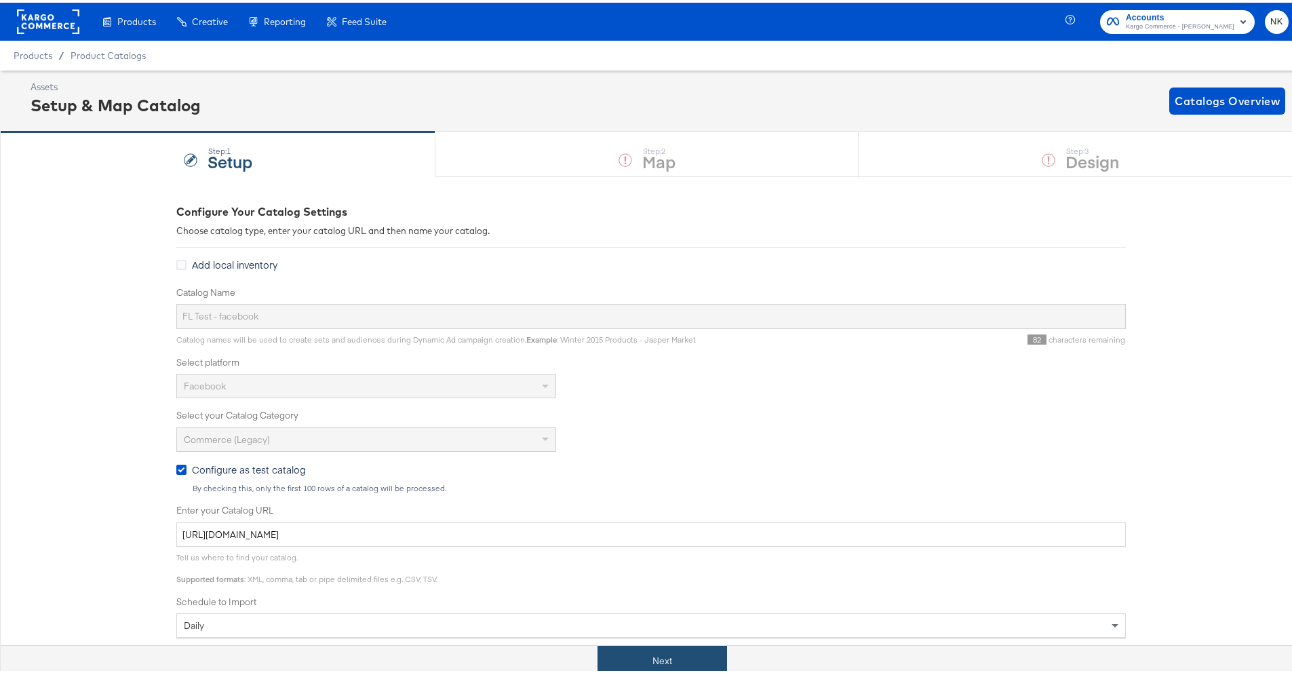
click at [648, 581] on button "Next" at bounding box center [663, 658] width 130 height 31
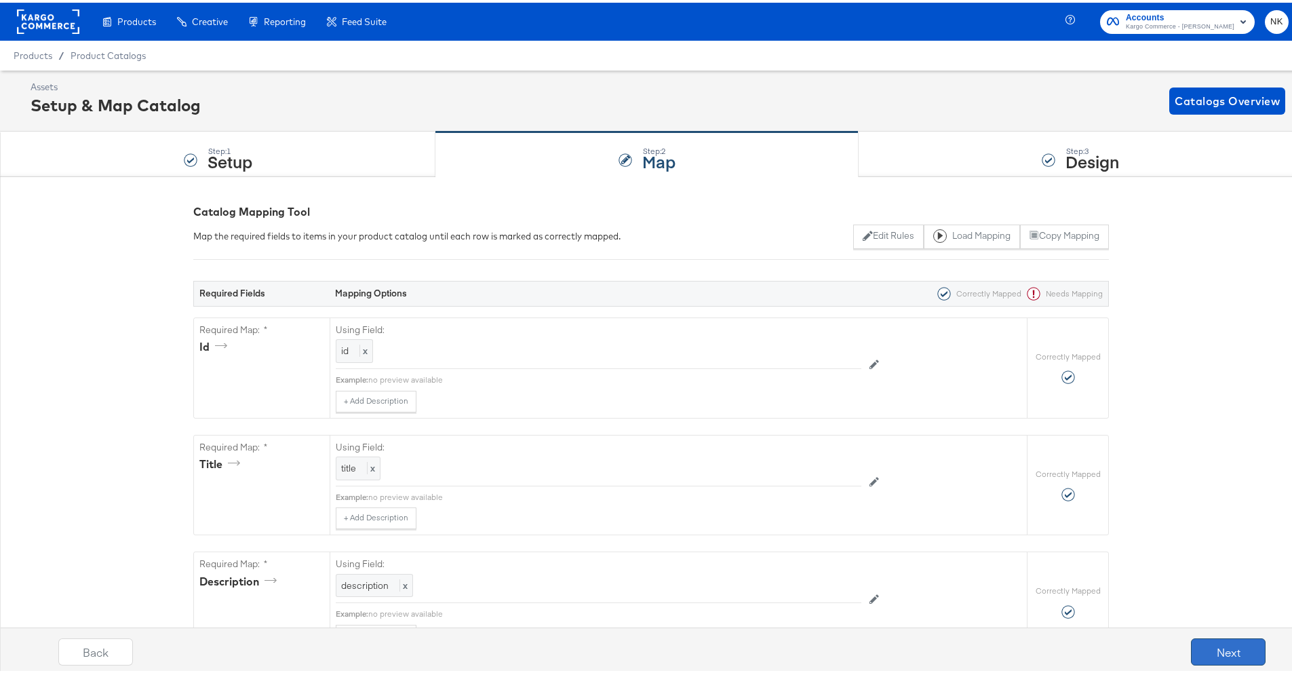
click at [1015, 581] on button "Next" at bounding box center [1228, 649] width 75 height 27
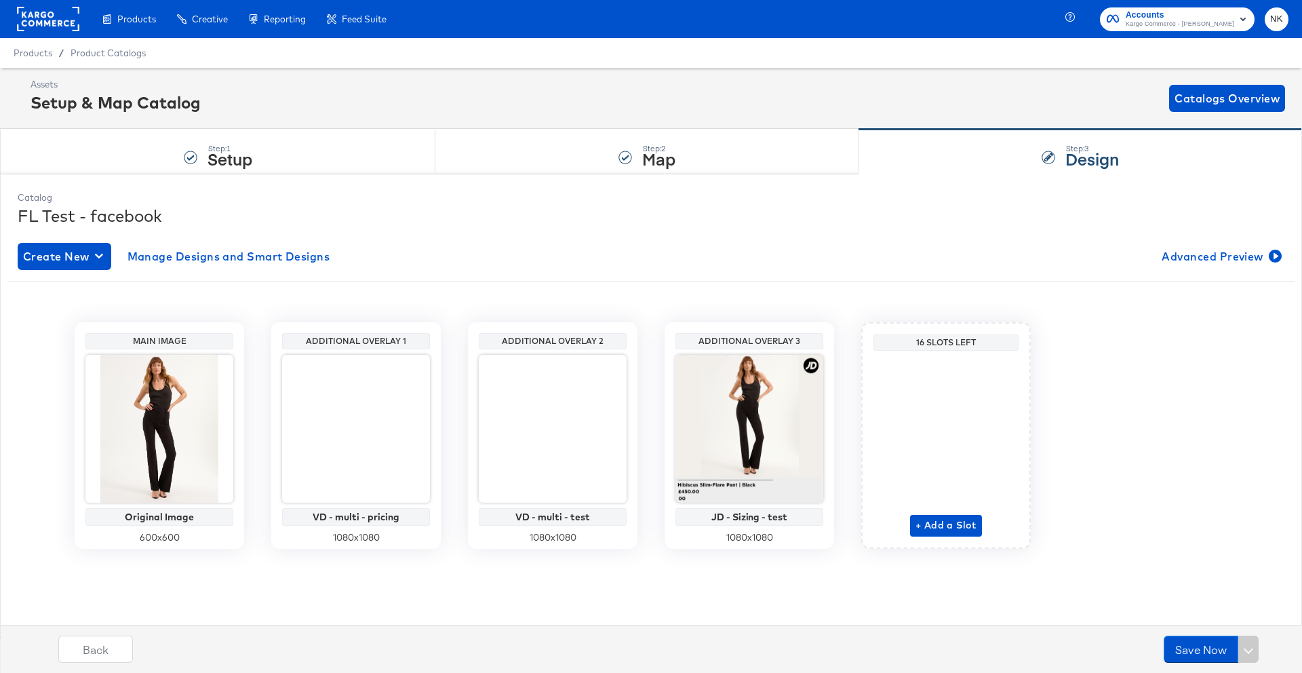
click at [383, 340] on div "Additional Overlay 1" at bounding box center [356, 341] width 141 height 11
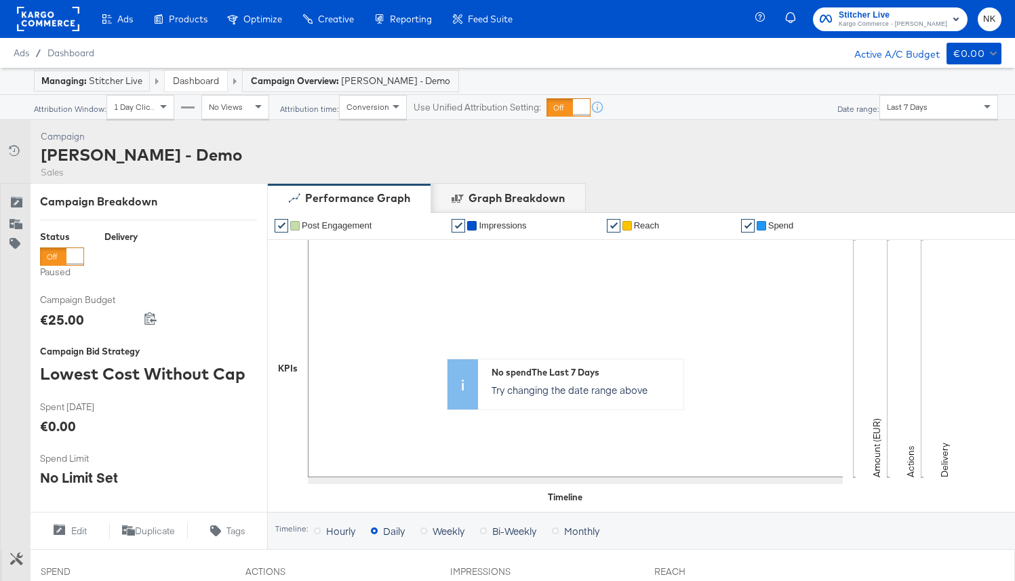
scroll to position [522, 0]
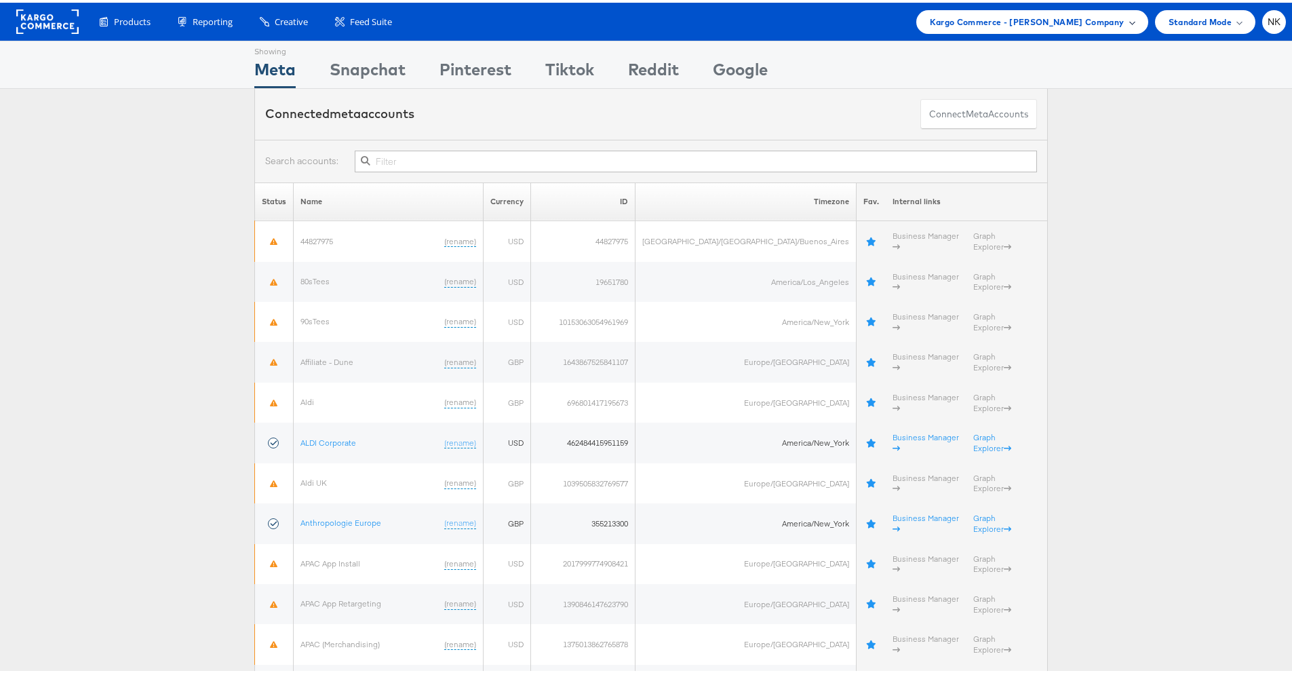
click at [1032, 24] on span "Kargo Commerce - Craig Wilmott Company" at bounding box center [1027, 19] width 195 height 14
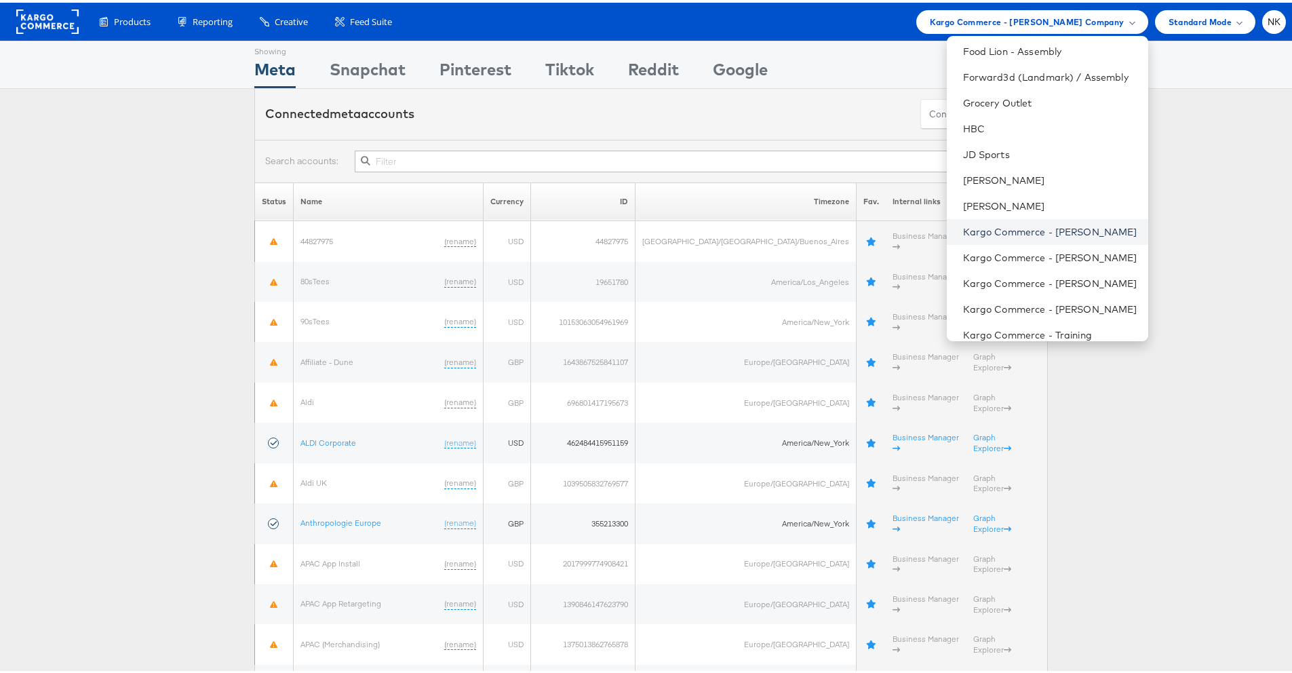
scroll to position [612, 0]
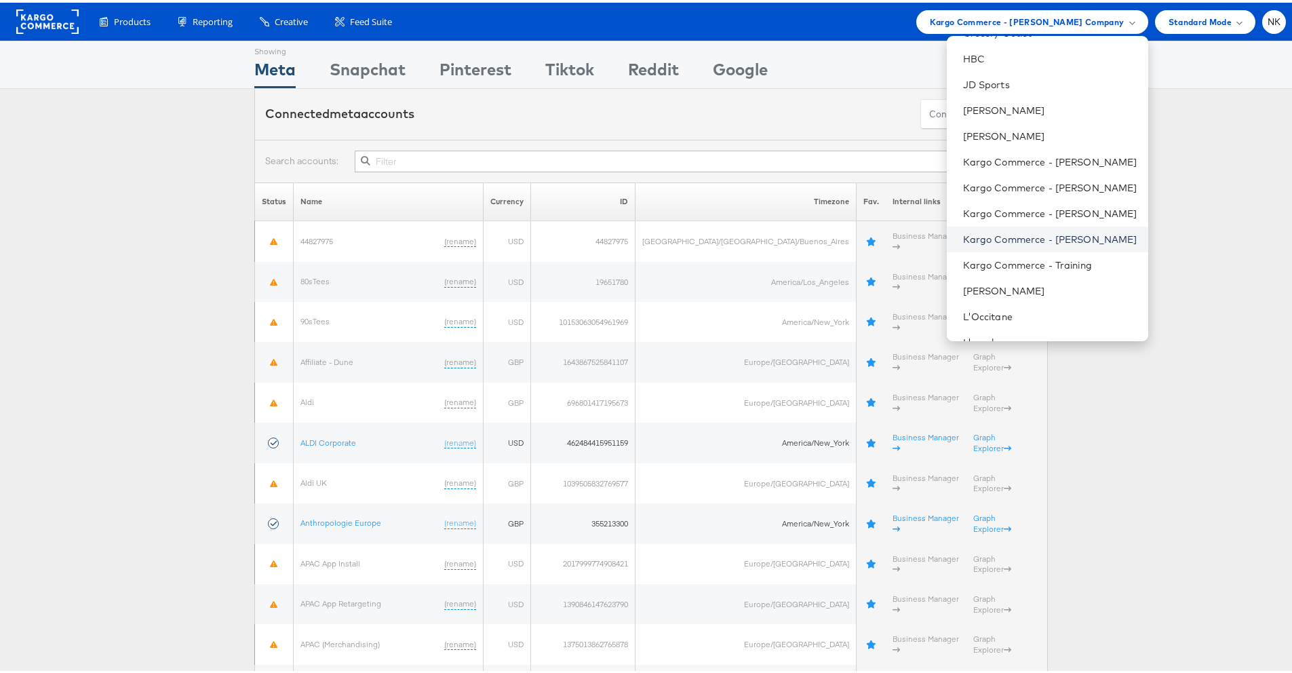
click at [1019, 233] on link "Kargo Commerce - Namit Kumar" at bounding box center [1050, 237] width 174 height 14
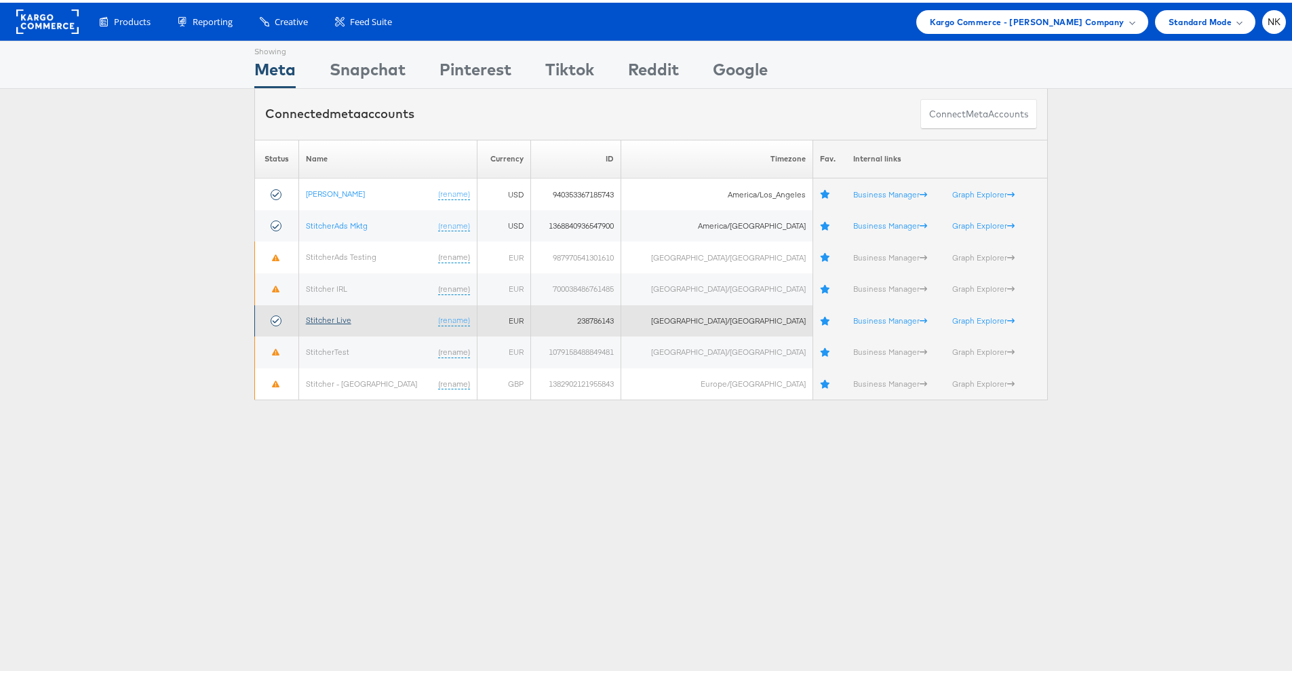
click at [319, 315] on link "Stitcher Live" at bounding box center [328, 317] width 45 height 10
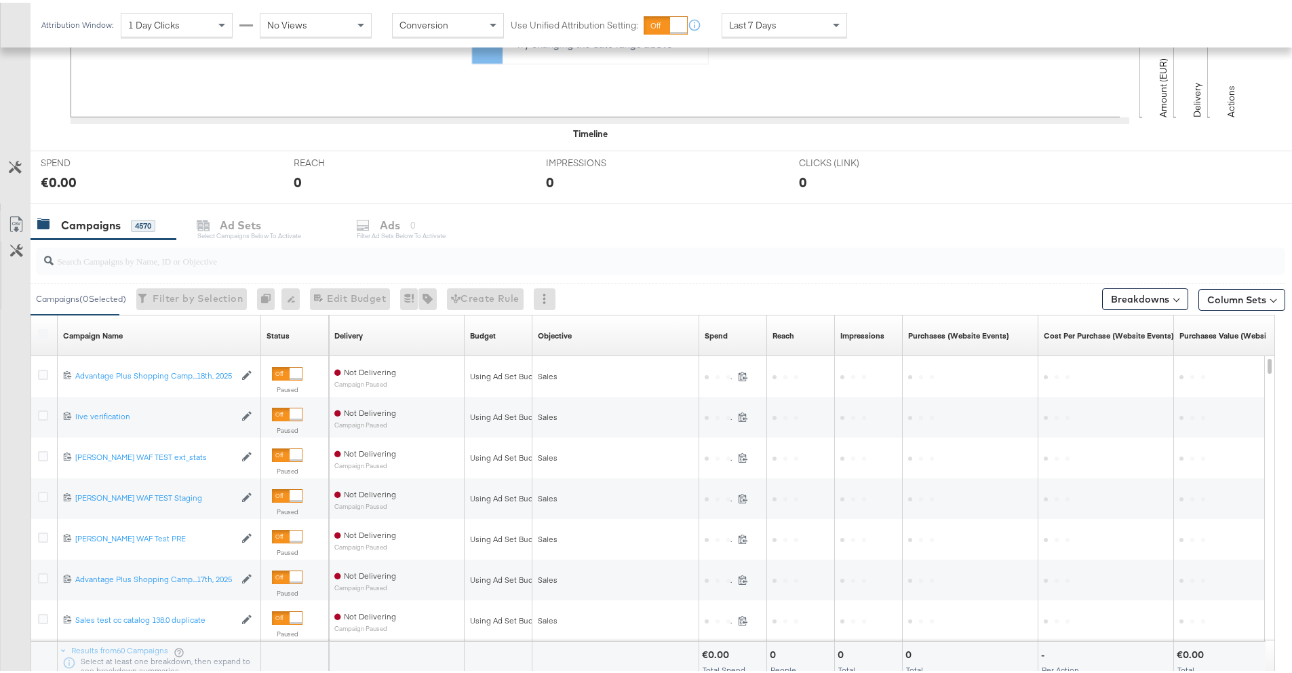
scroll to position [431, 0]
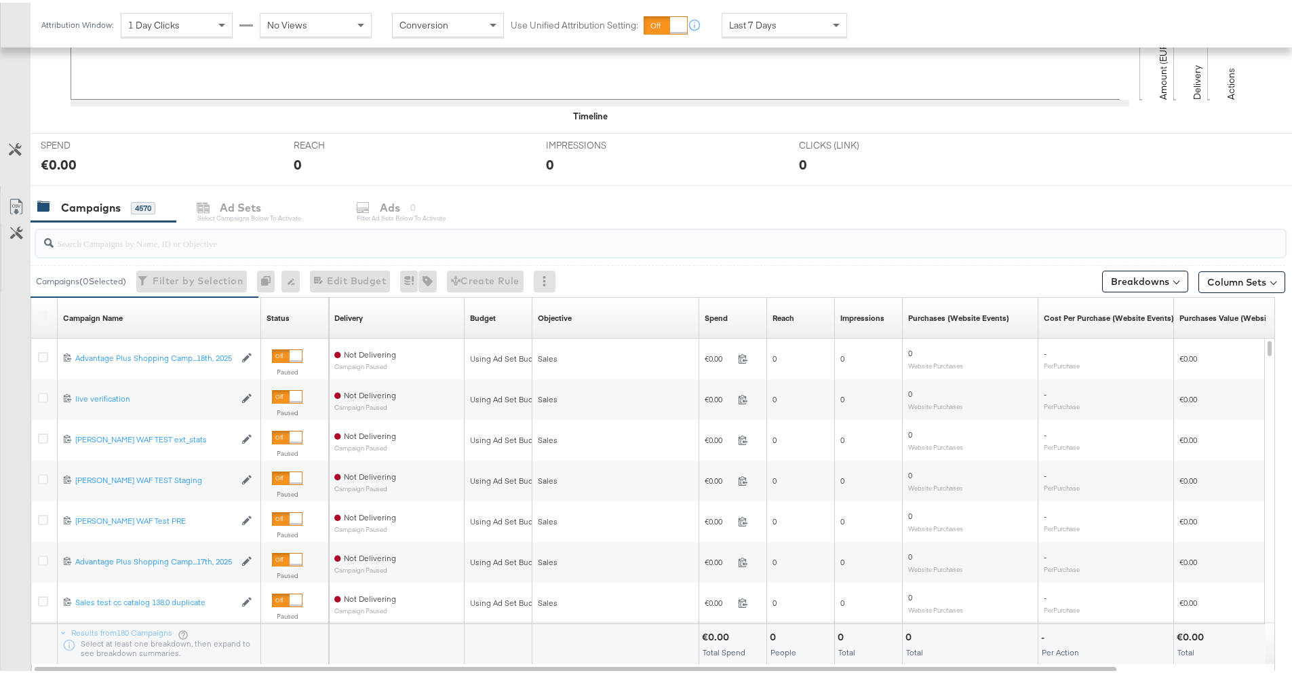
click at [119, 245] on input "search" at bounding box center [612, 235] width 1117 height 26
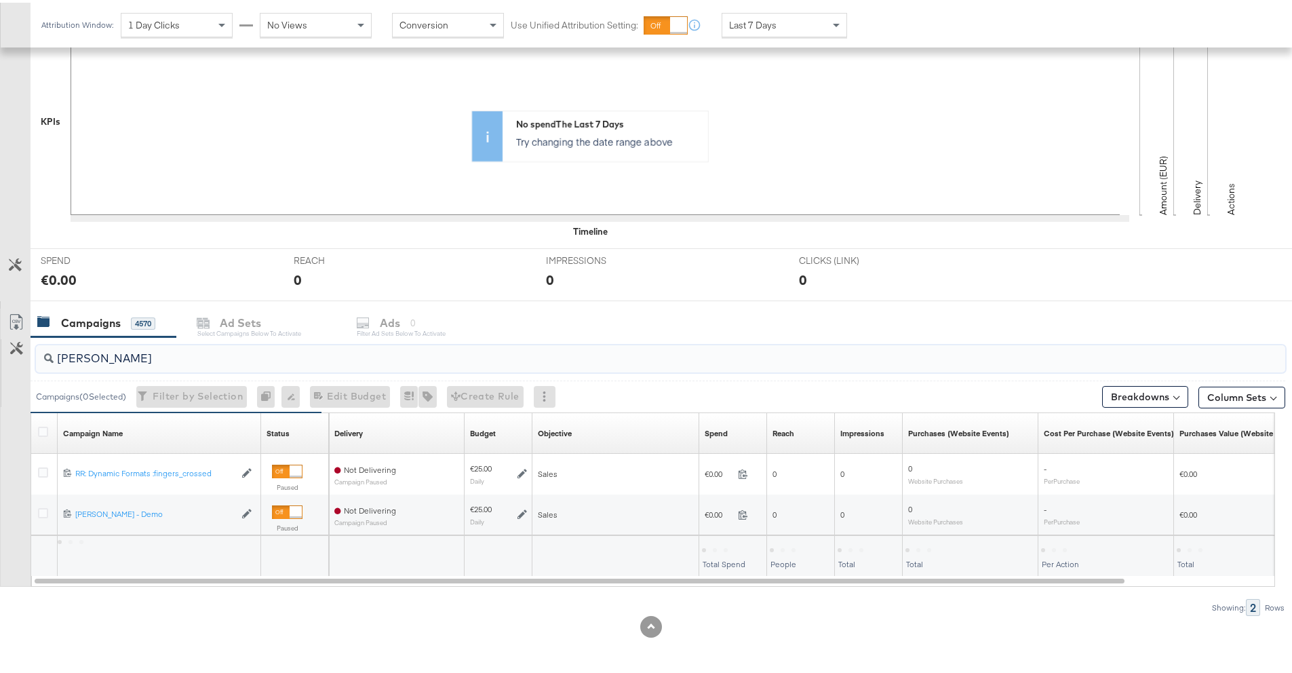
scroll to position [275, 0]
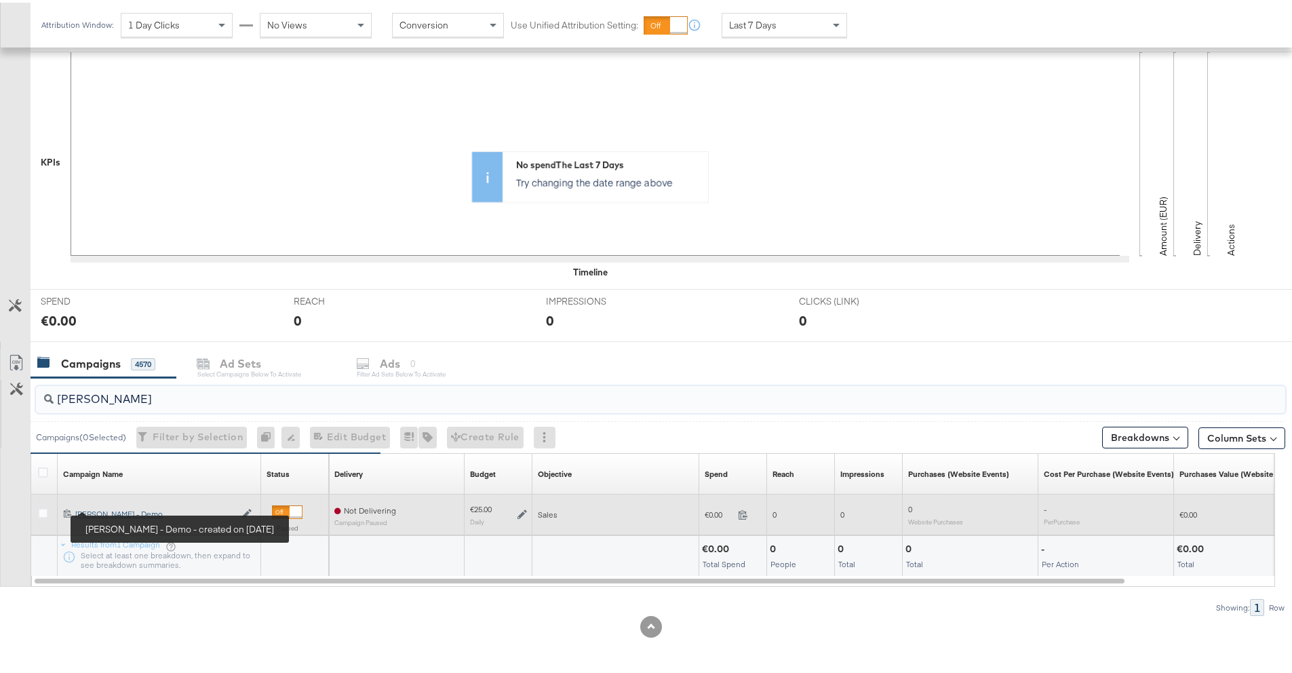
type input "namit"
click at [122, 509] on div "Namit - Veronica Beard - Demo Namit - Veronica Beard - Demo" at bounding box center [154, 511] width 159 height 11
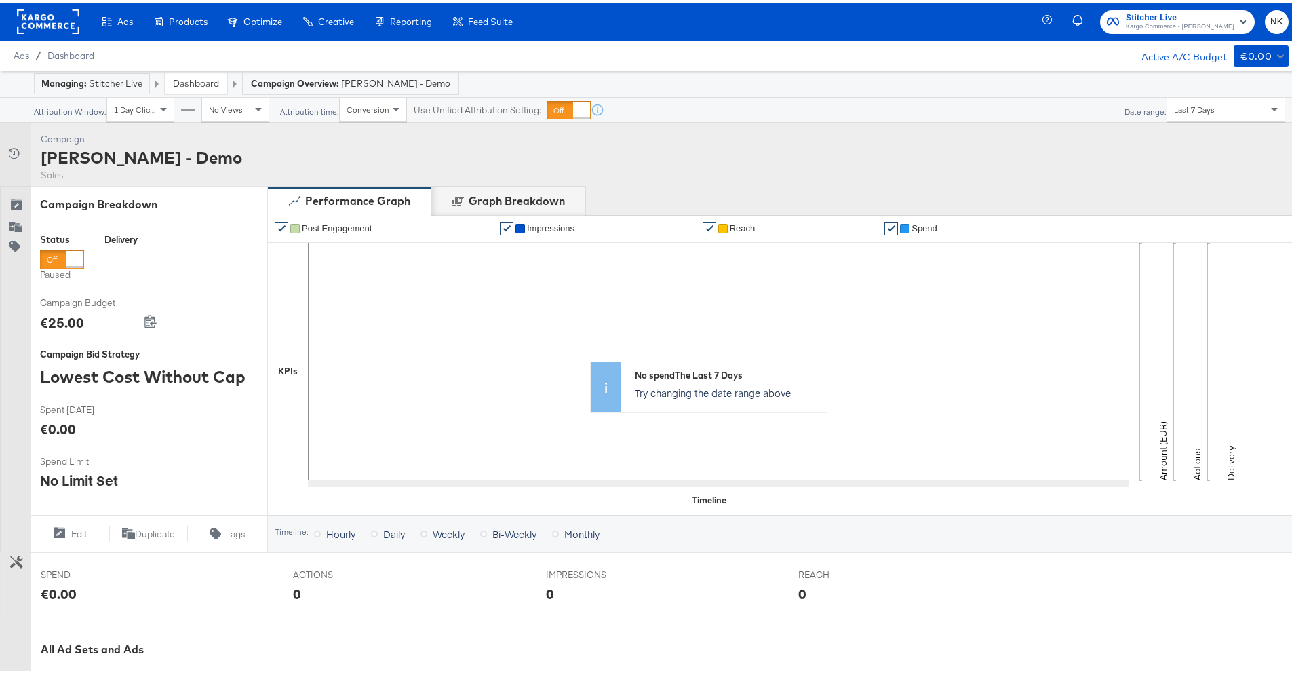
scroll to position [363, 0]
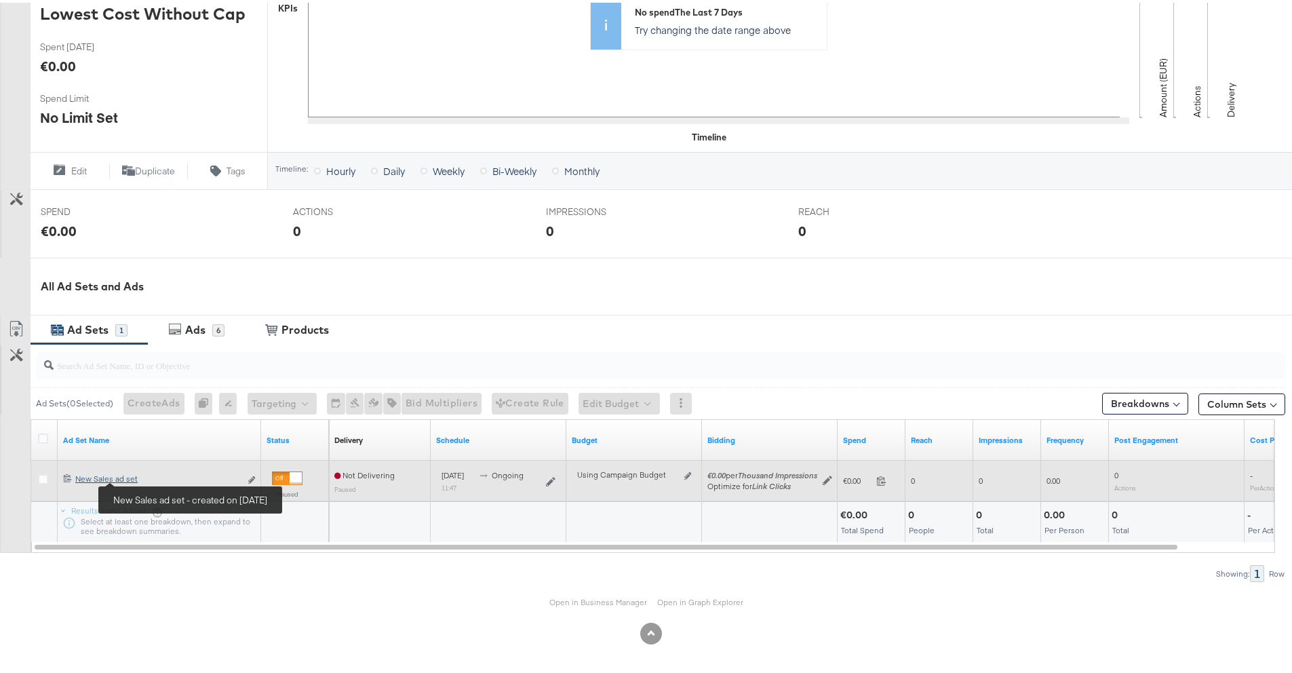
click at [129, 477] on div "New Sales ad set New Sales ad set" at bounding box center [157, 476] width 165 height 11
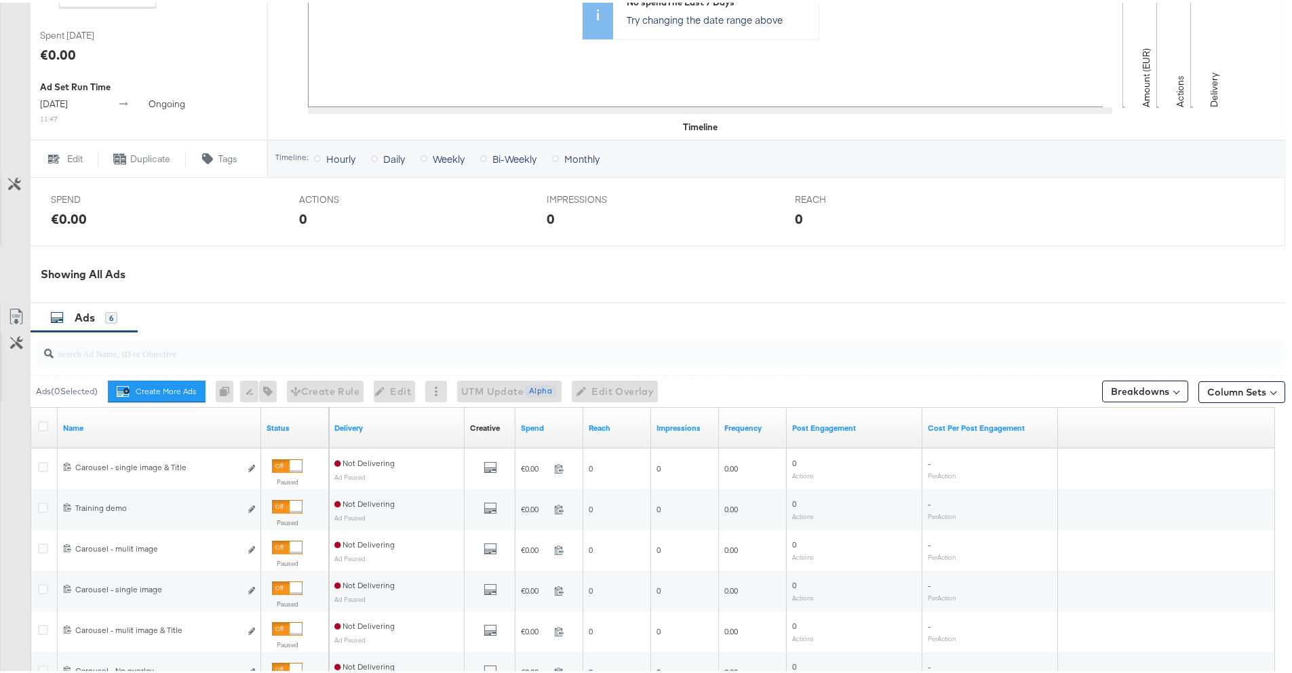
scroll to position [575, 0]
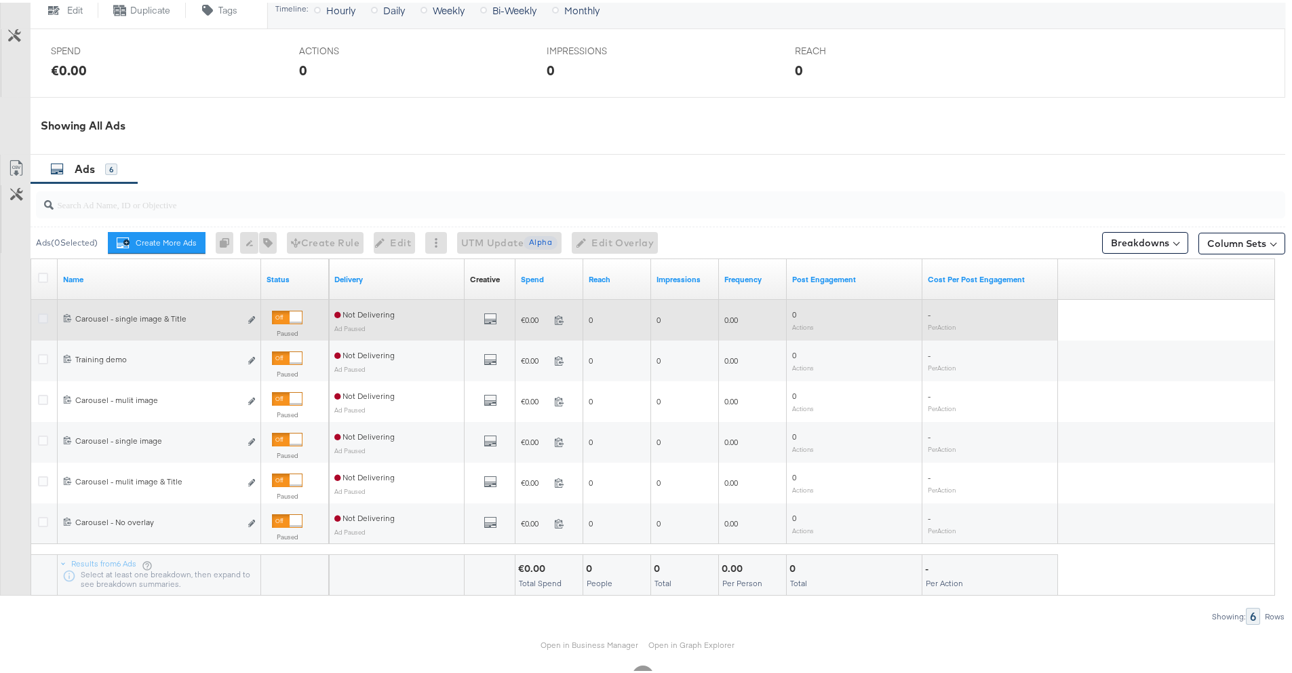
click at [41, 315] on icon at bounding box center [43, 316] width 10 height 10
click at [0, 0] on input "checkbox" at bounding box center [0, 0] width 0 height 0
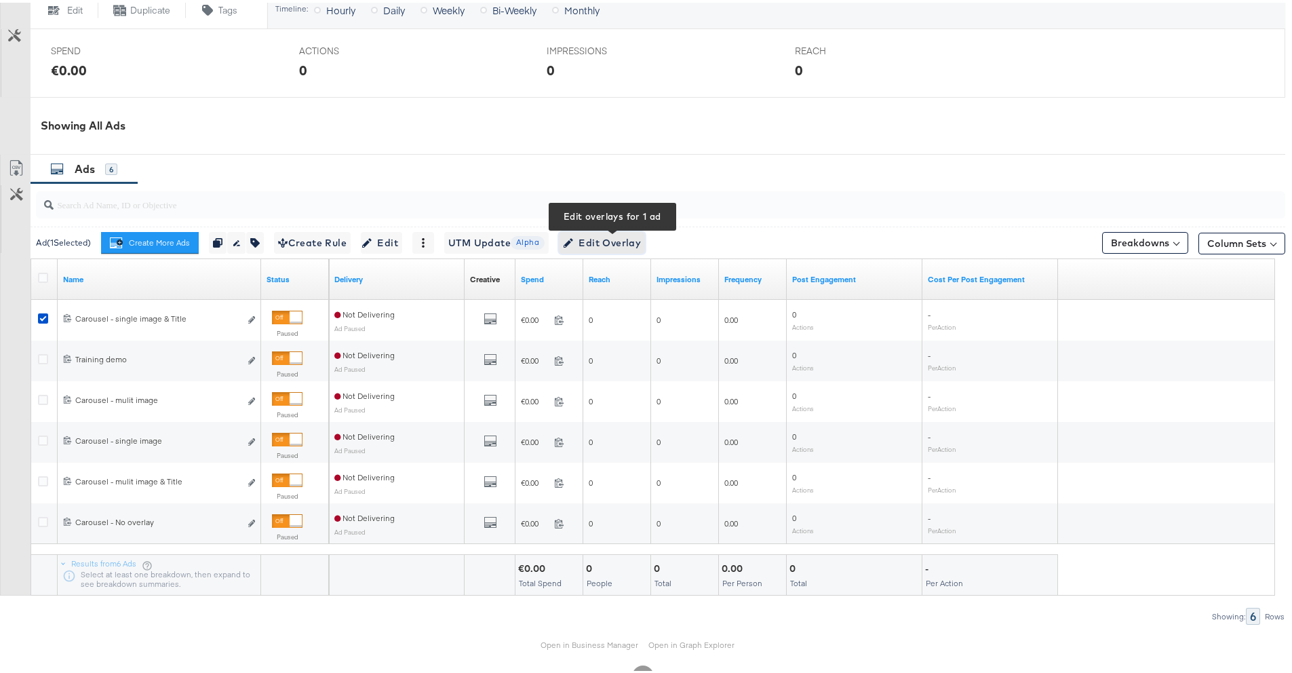
click at [620, 243] on span "Edit Overlay Edit overlays for 1 ad" at bounding box center [602, 240] width 78 height 17
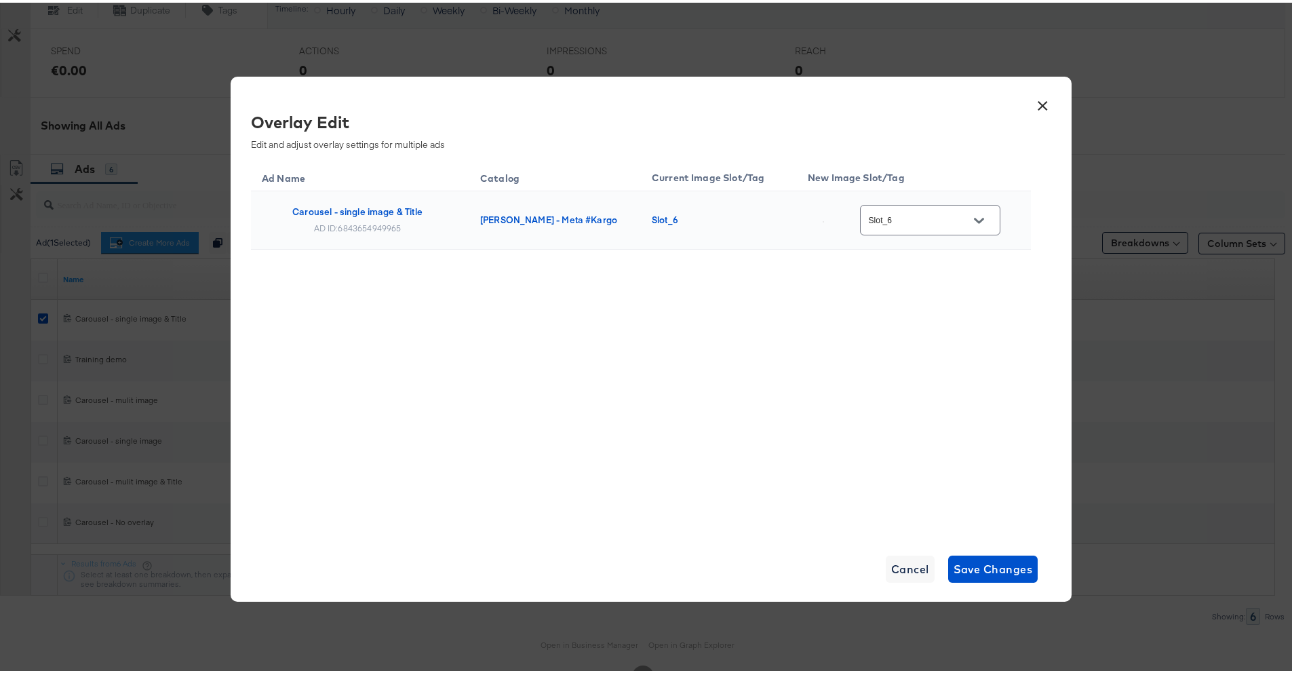
click at [1033, 103] on button "×" at bounding box center [1042, 99] width 24 height 24
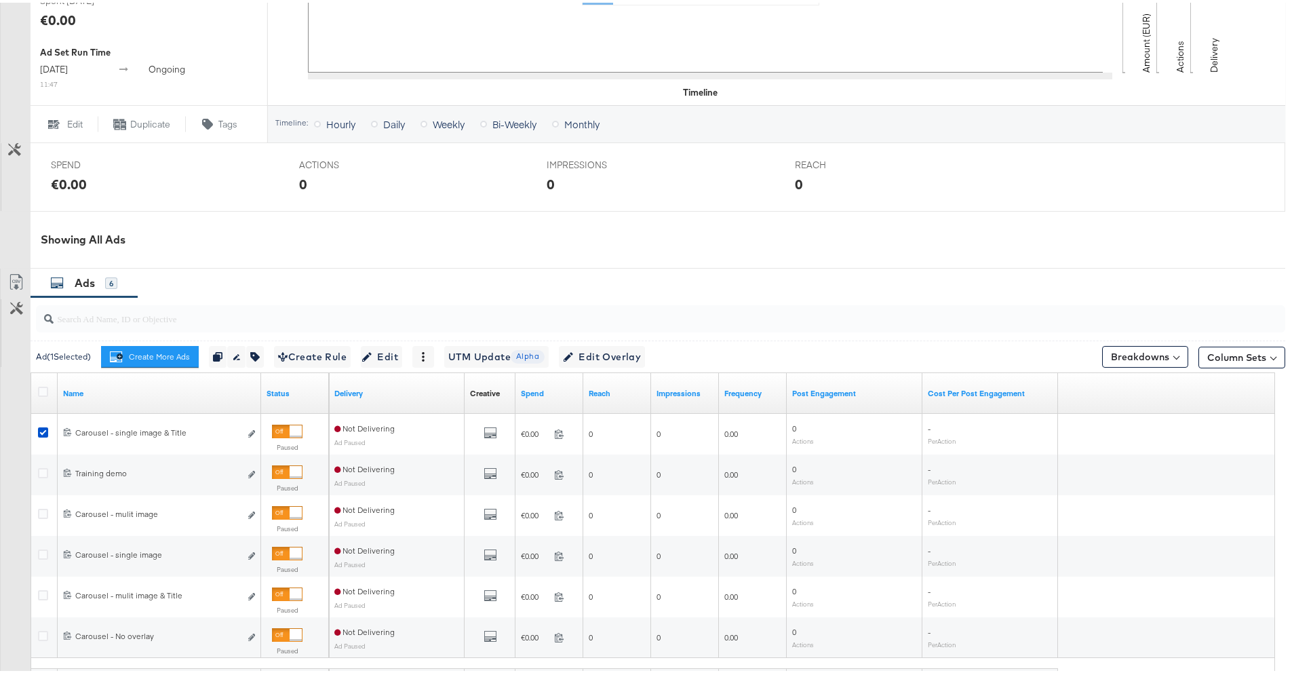
scroll to position [470, 0]
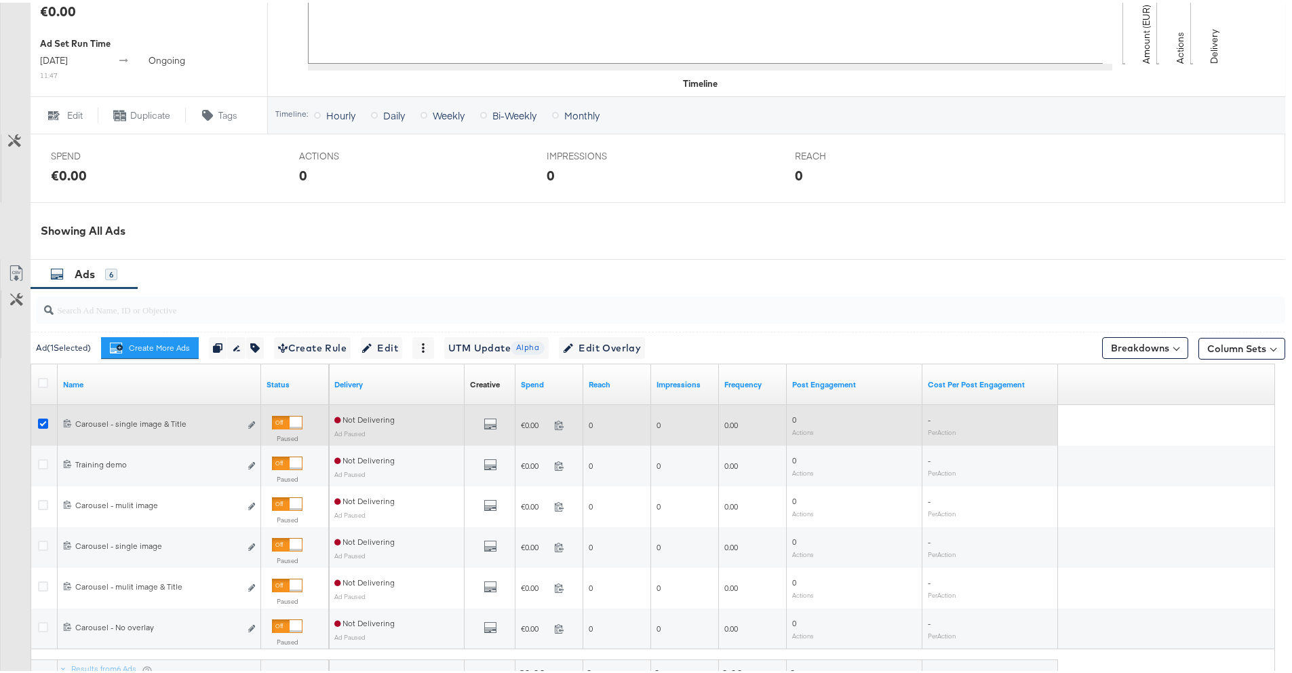
click at [39, 421] on icon at bounding box center [43, 421] width 10 height 10
click at [0, 0] on input "checkbox" at bounding box center [0, 0] width 0 height 0
click at [40, 421] on icon at bounding box center [43, 421] width 10 height 10
click at [0, 0] on input "checkbox" at bounding box center [0, 0] width 0 height 0
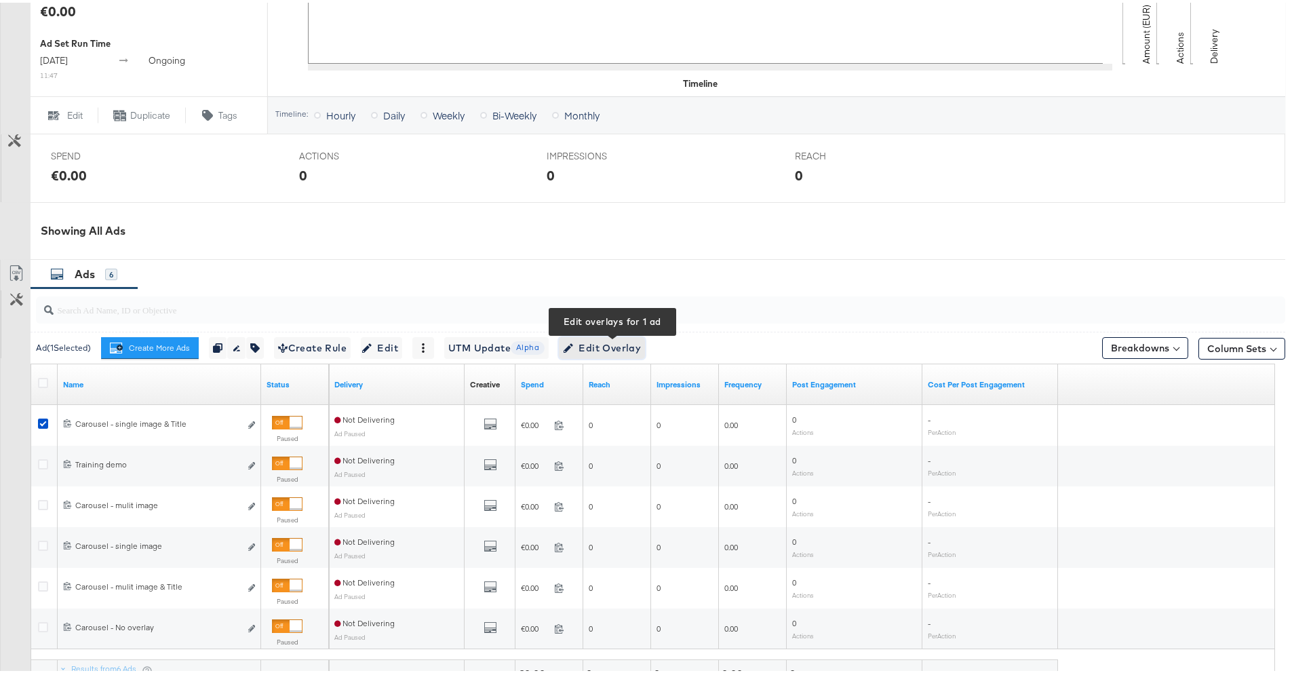
click at [580, 352] on span "Edit Overlay Edit overlays for 1 ad" at bounding box center [602, 345] width 78 height 17
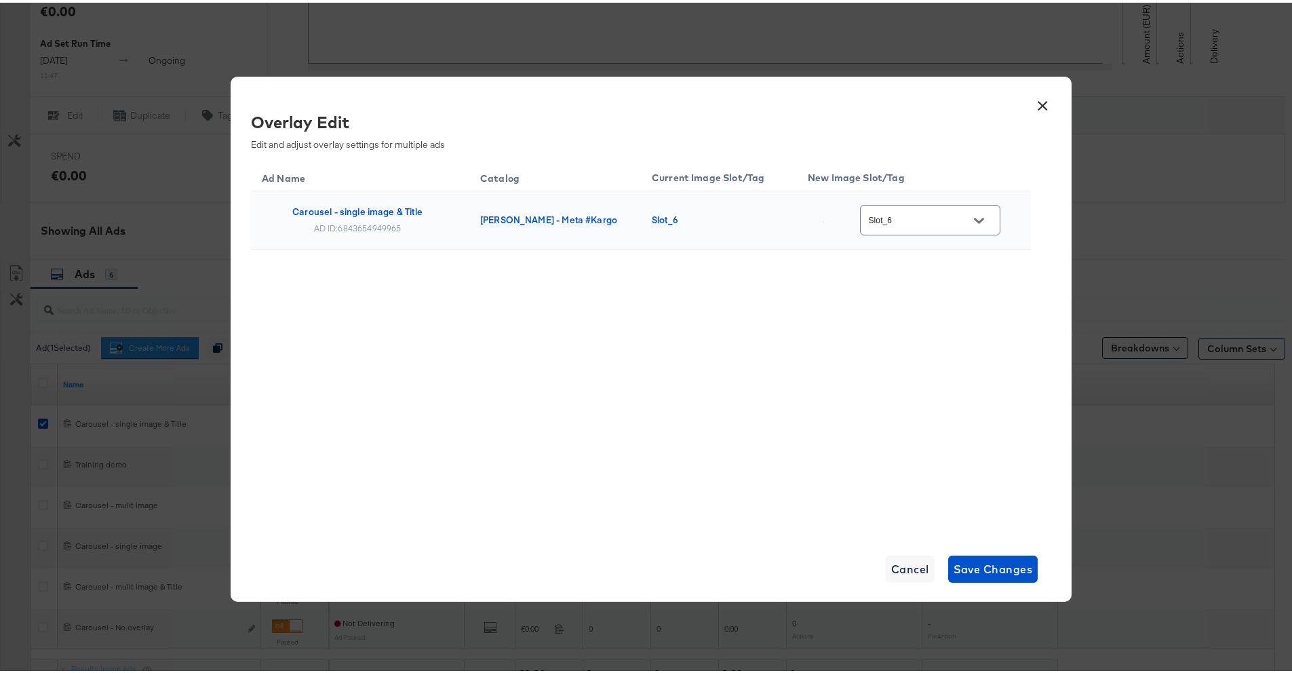
click at [976, 216] on icon "Open" at bounding box center [978, 217] width 9 height 9
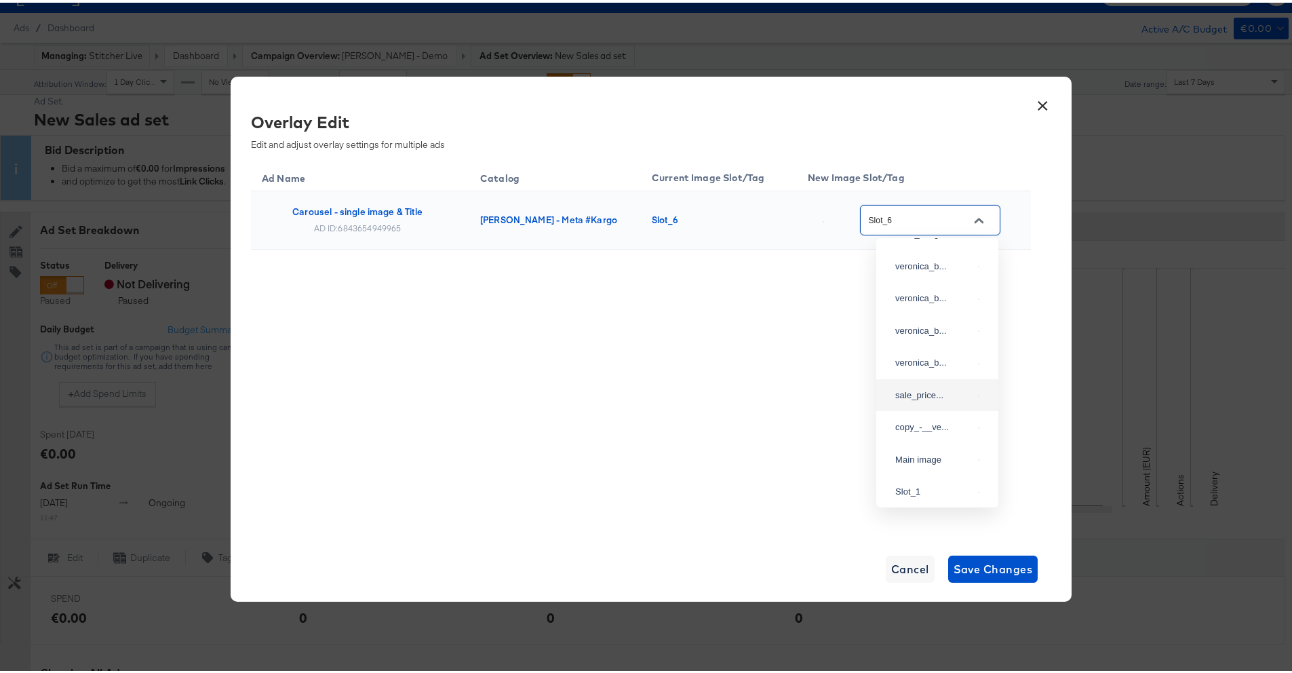
scroll to position [35, 0]
click at [930, 423] on div "copy_-__ve..." at bounding box center [933, 416] width 77 height 14
type input "copy_-__veronic_overlay_6"
click at [849, 412] on div "Ad Name Catalog Current Image Slot/Tag New Image Slot/Tag Carousel - single ima…" at bounding box center [641, 344] width 780 height 373
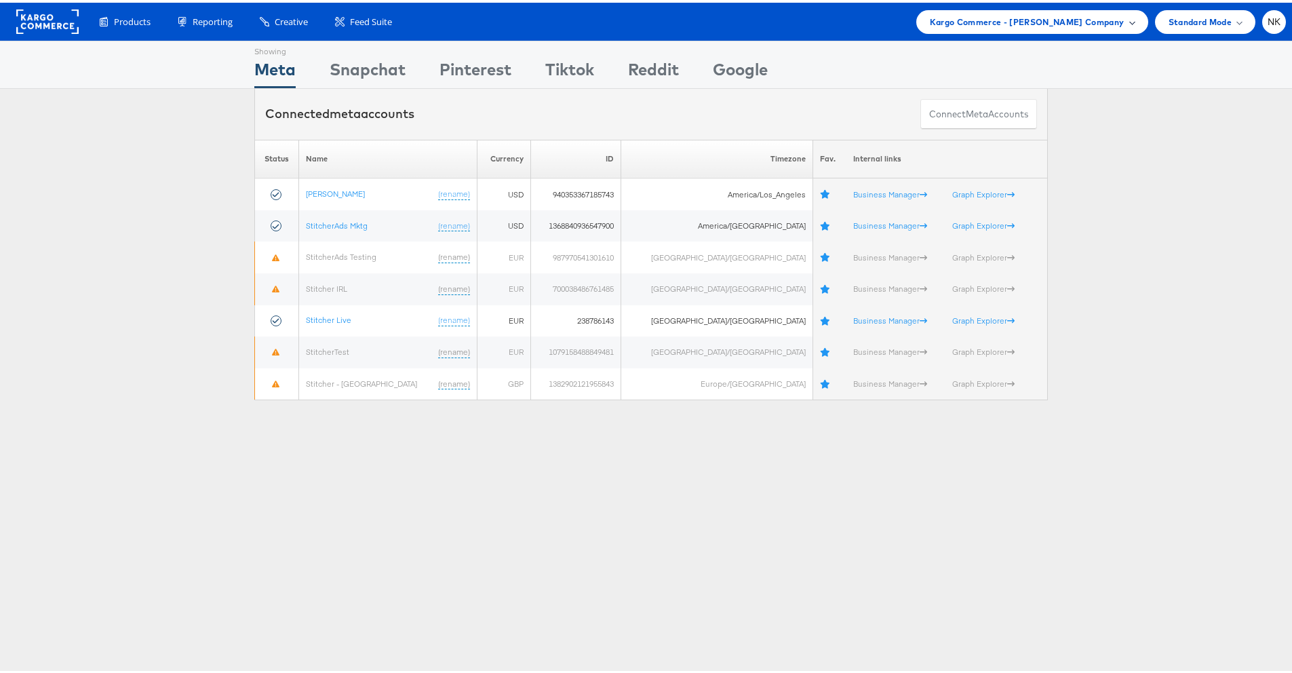
click at [1110, 24] on span "Kargo Commerce - Namit Kumar Company" at bounding box center [1027, 19] width 195 height 14
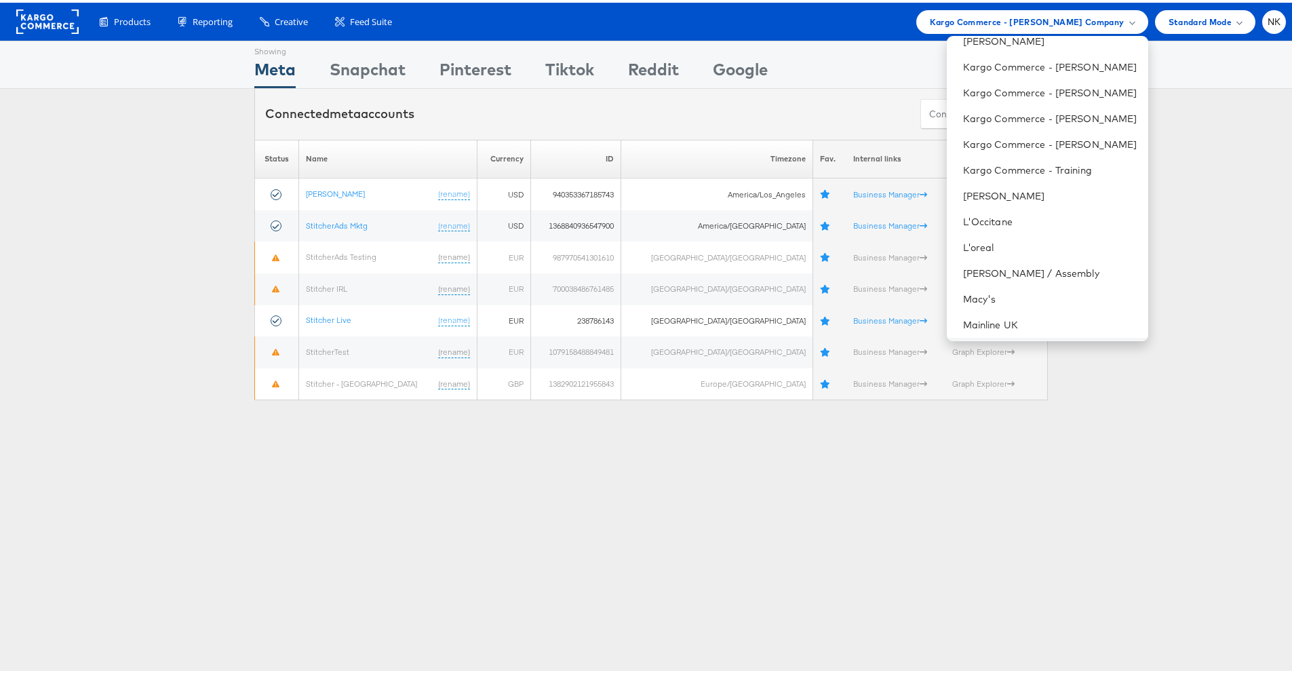
scroll to position [645, 0]
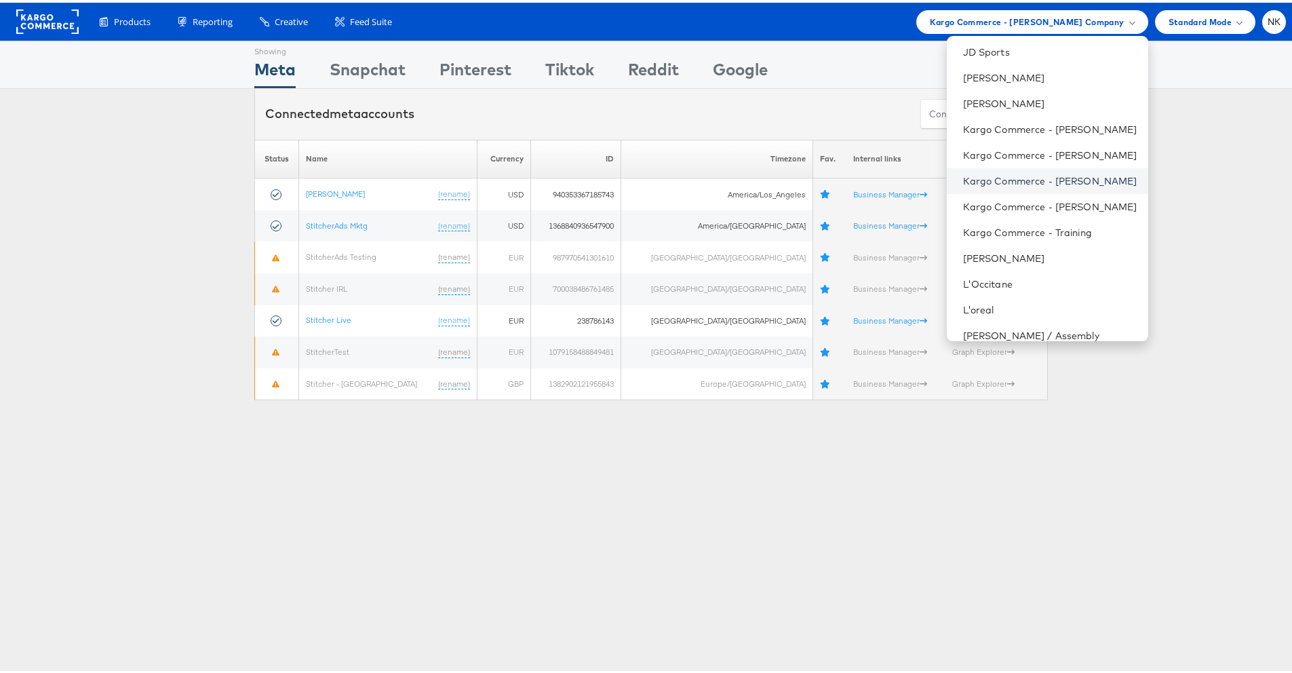
click at [1019, 176] on link "Kargo Commerce - [PERSON_NAME]" at bounding box center [1050, 179] width 174 height 14
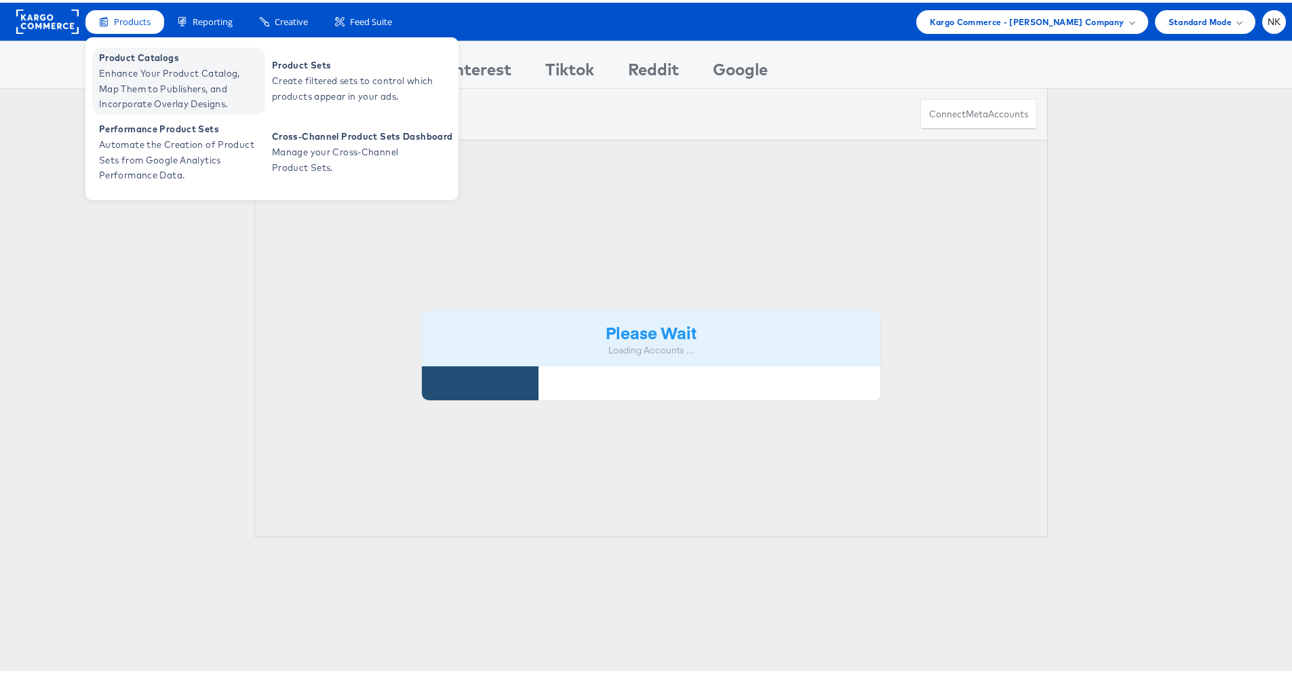
click at [138, 66] on span "Enhance Your Product Catalog, Map Them to Publishers, and Incorporate Overlay D…" at bounding box center [180, 86] width 163 height 46
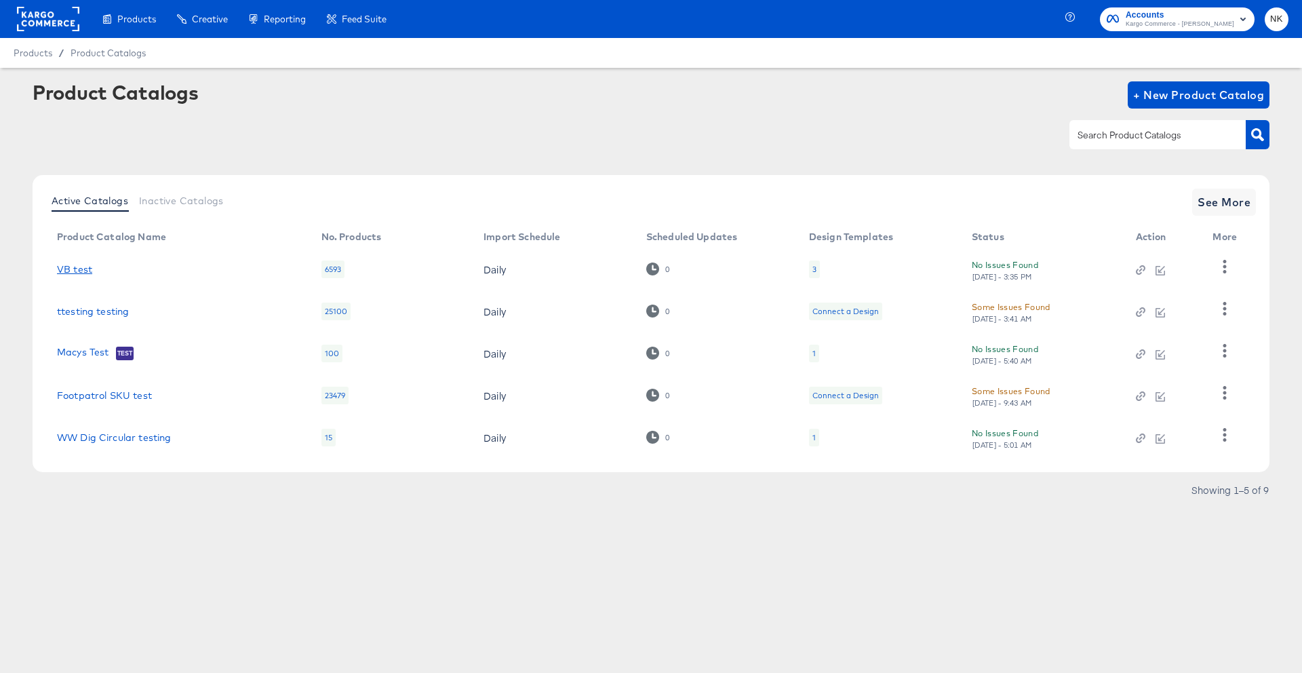
click at [70, 267] on link "VB test" at bounding box center [74, 269] width 35 height 11
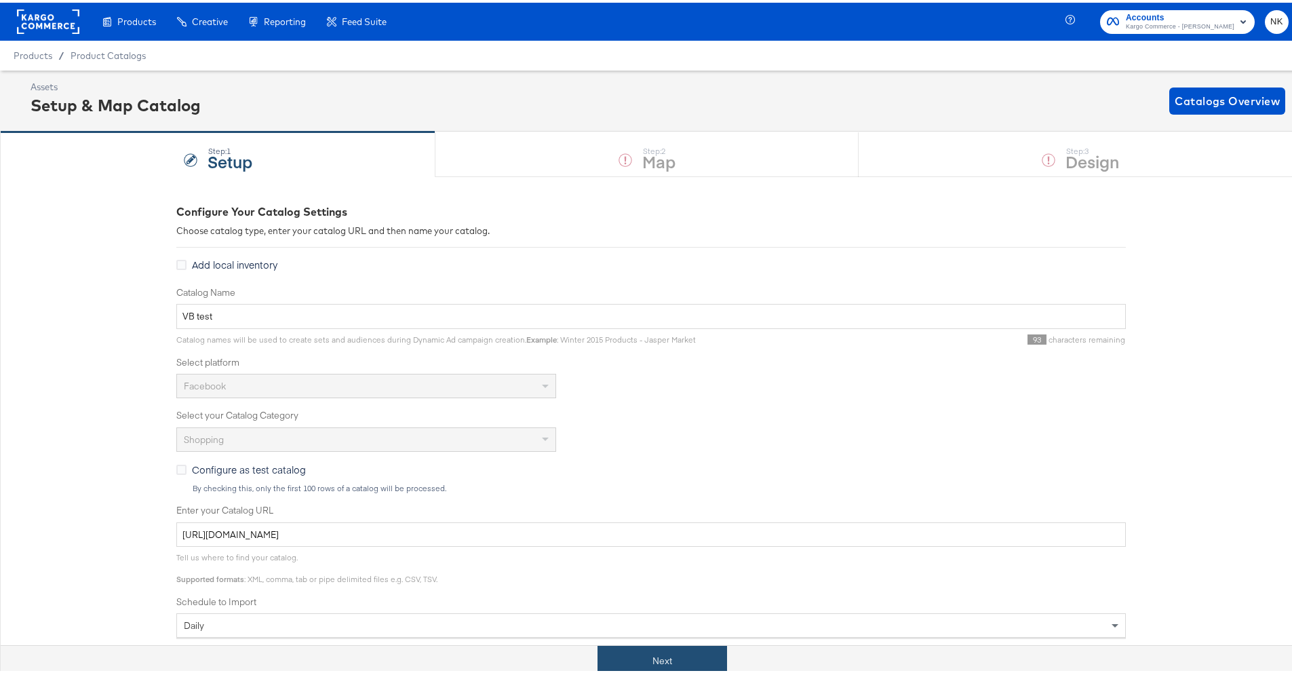
click at [695, 658] on button "Next" at bounding box center [663, 658] width 130 height 31
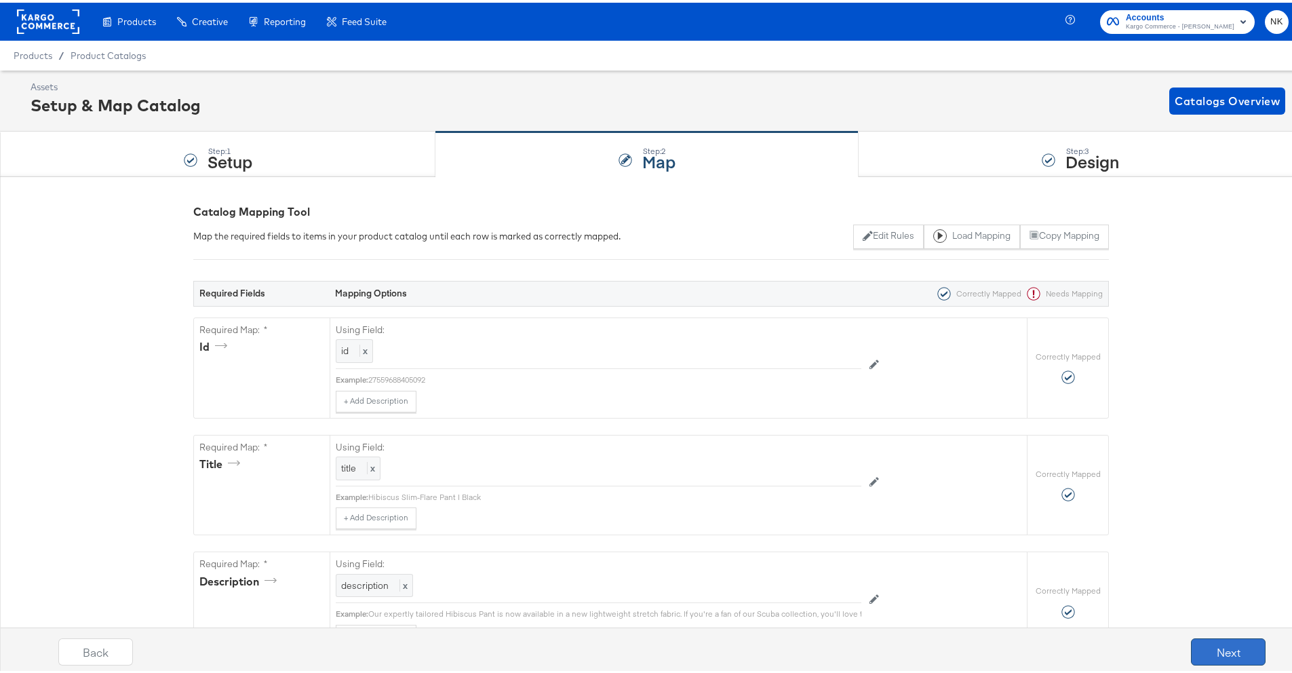
click at [1241, 648] on button "Next" at bounding box center [1228, 649] width 75 height 27
